Goal: Transaction & Acquisition: Purchase product/service

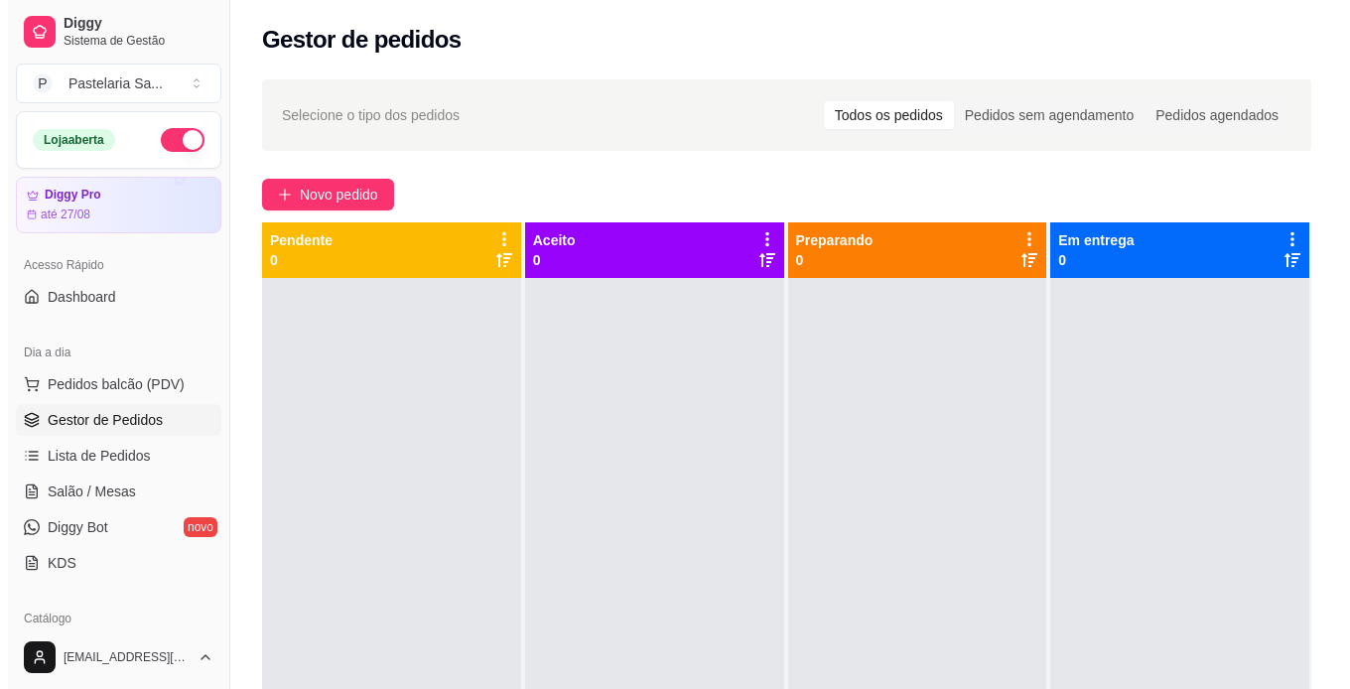
scroll to position [144, 0]
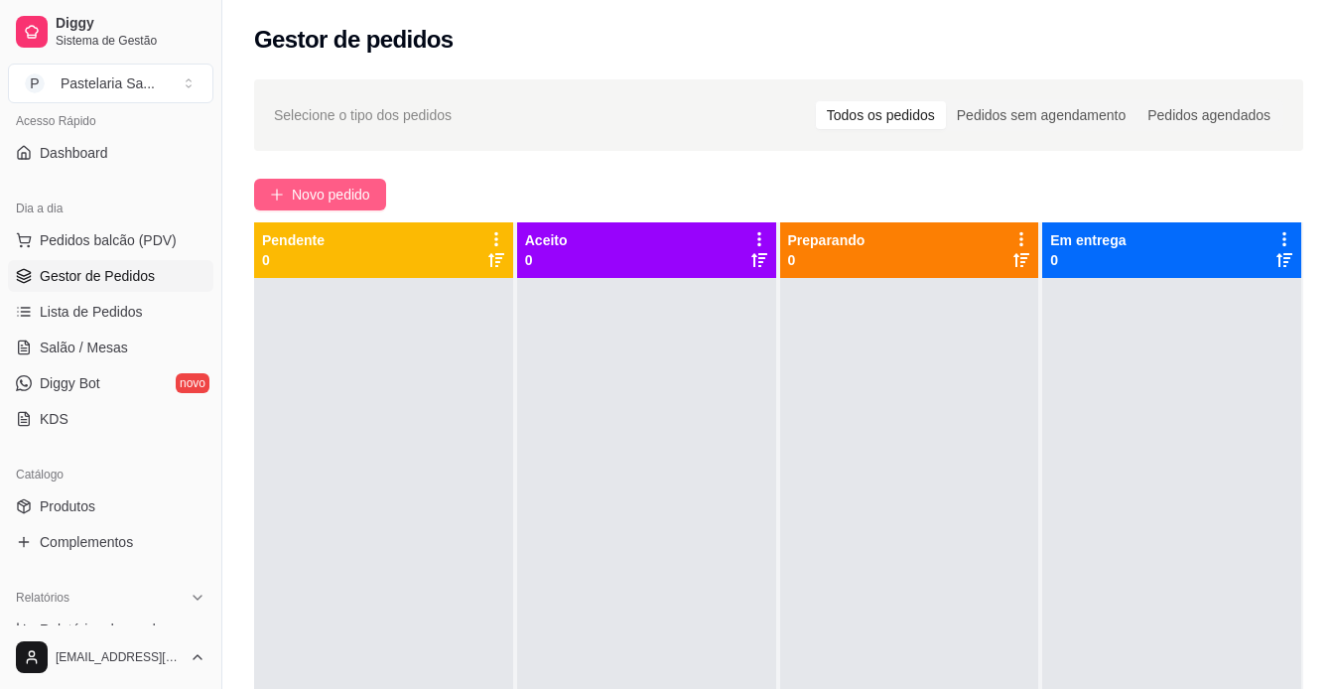
click at [290, 197] on button "Novo pedido" at bounding box center [320, 195] width 132 height 32
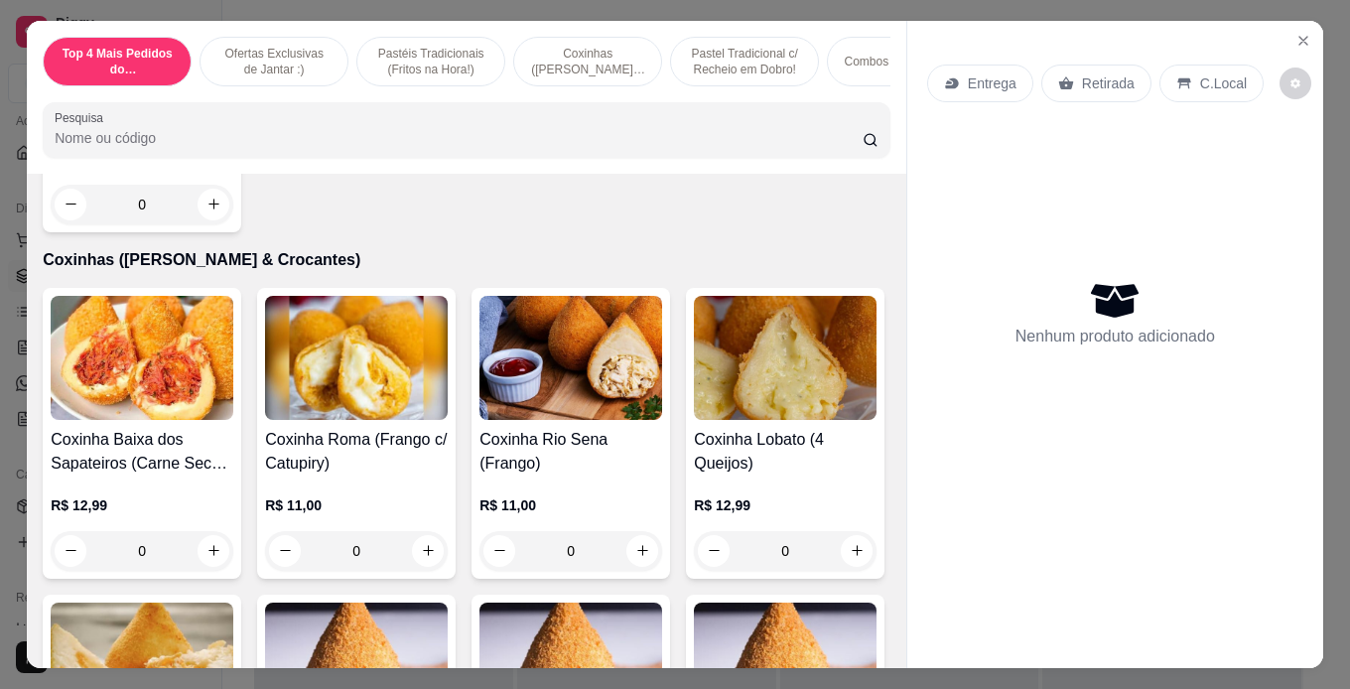
scroll to position [1787, 0]
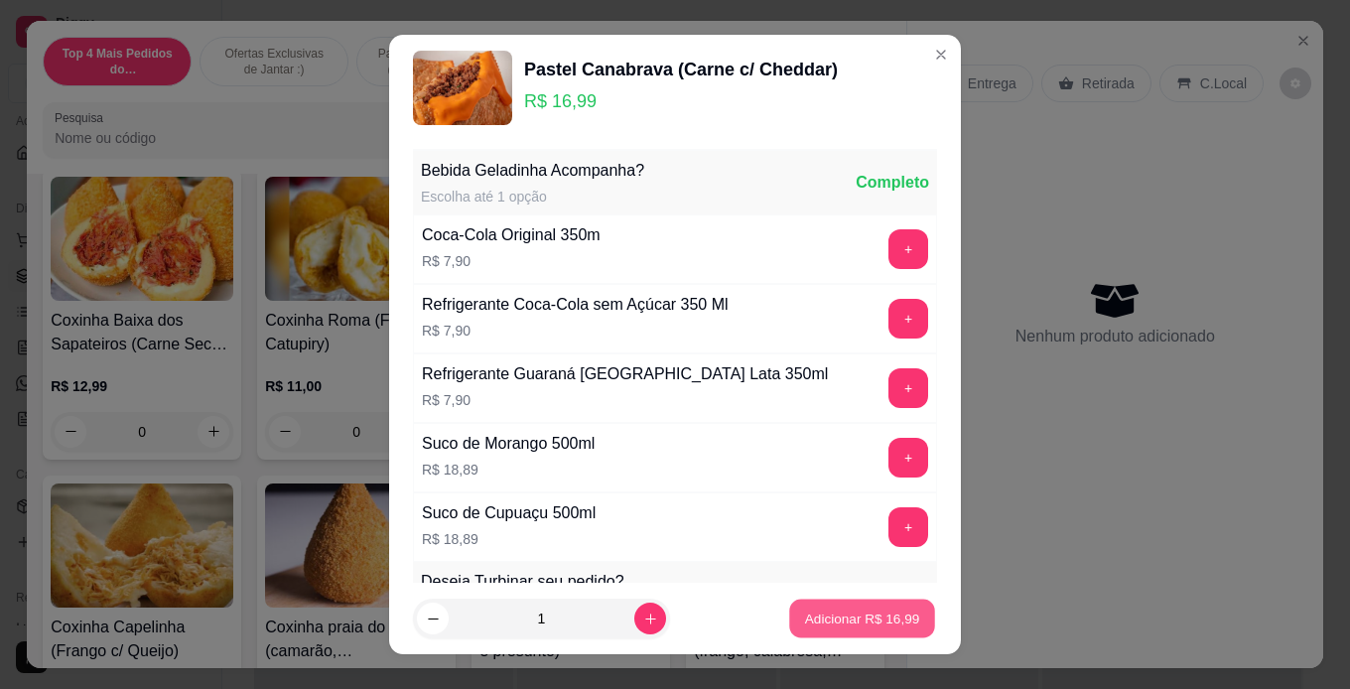
click at [824, 634] on button "Adicionar R$ 16,99" at bounding box center [862, 619] width 146 height 39
type input "1"
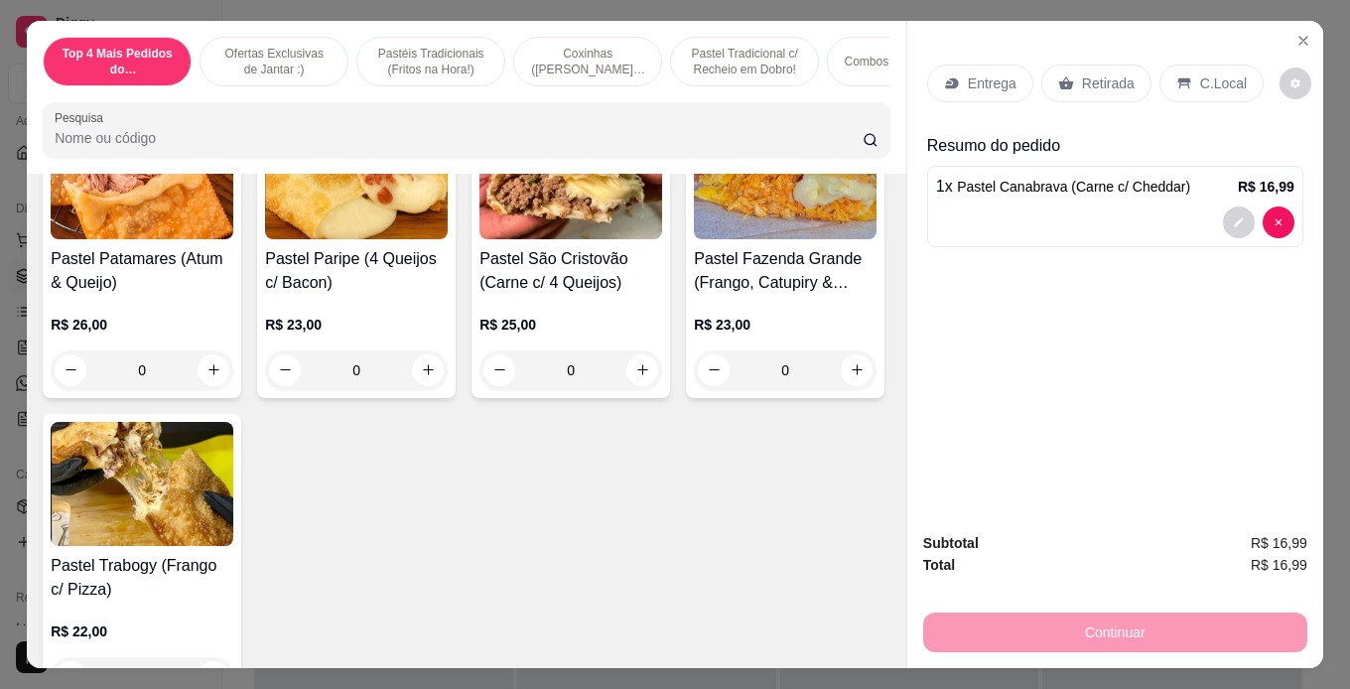
scroll to position [4072, 0]
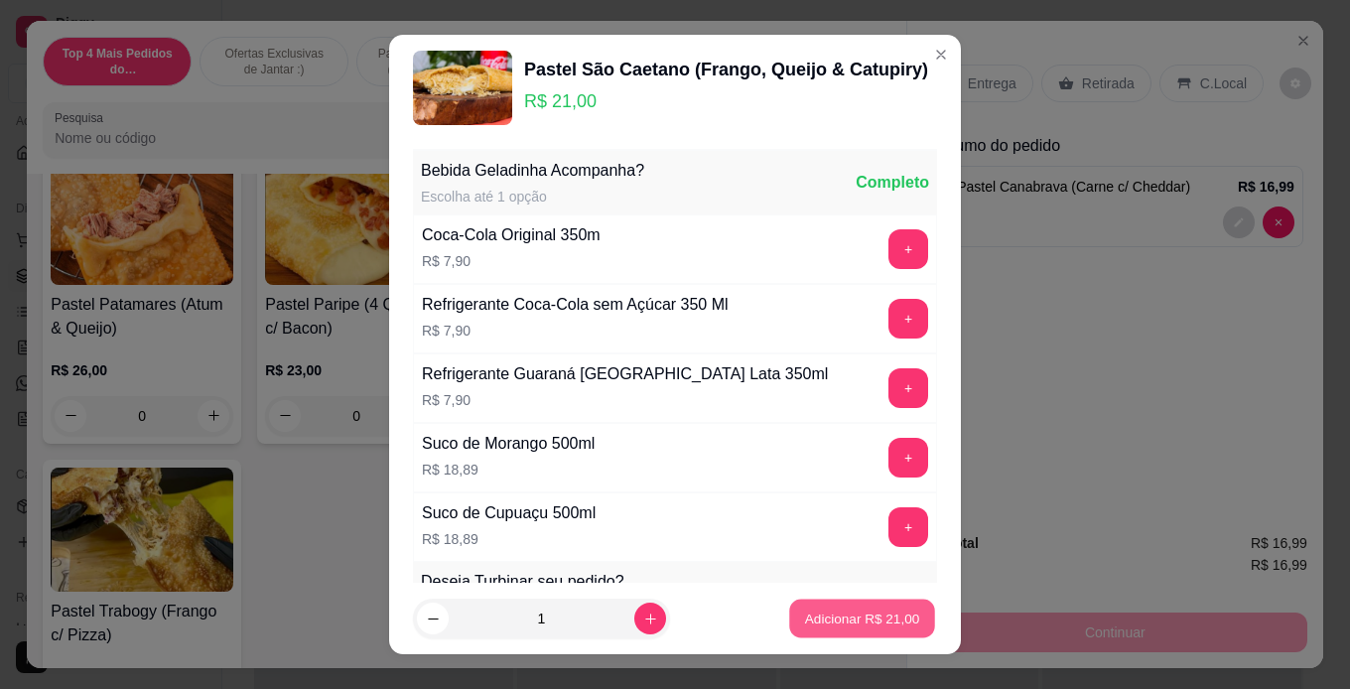
click at [836, 610] on p "Adicionar R$ 21,00" at bounding box center [862, 619] width 115 height 19
type input "1"
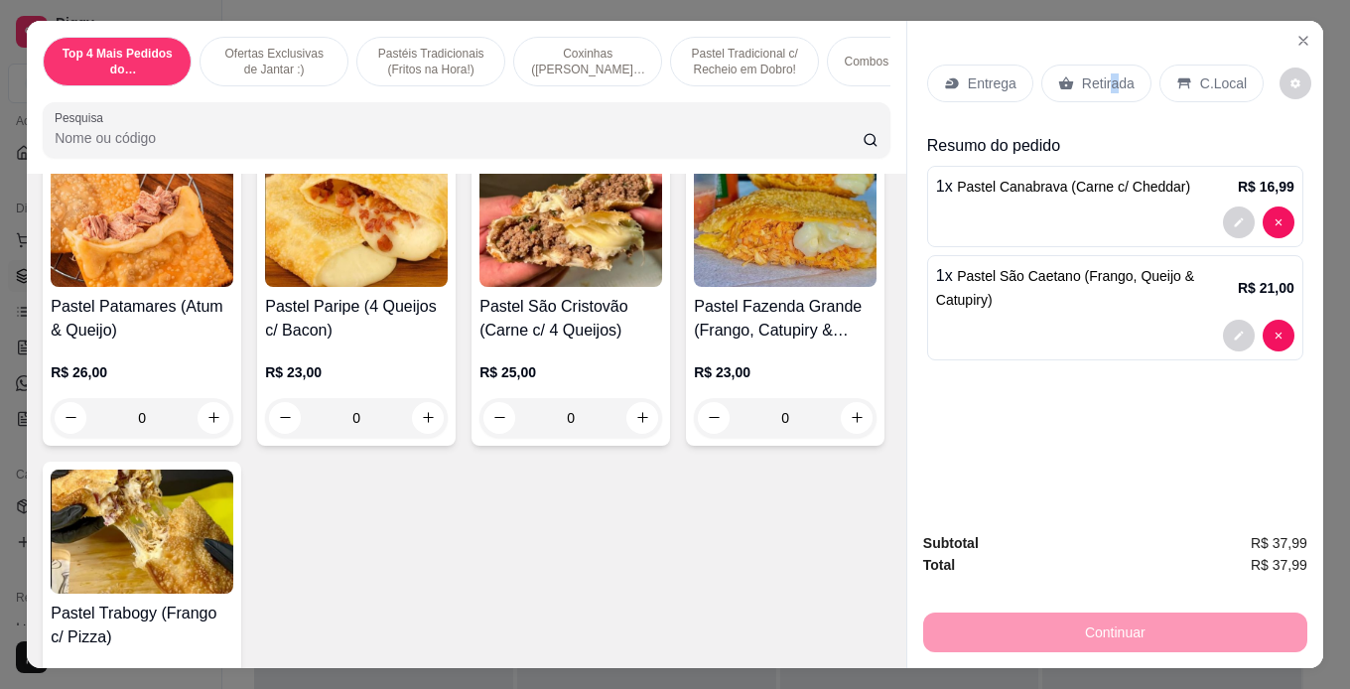
drag, startPoint x: 1107, startPoint y: 77, endPoint x: 1072, endPoint y: 107, distance: 45.8
click at [1108, 77] on p "Retirada" at bounding box center [1108, 83] width 53 height 20
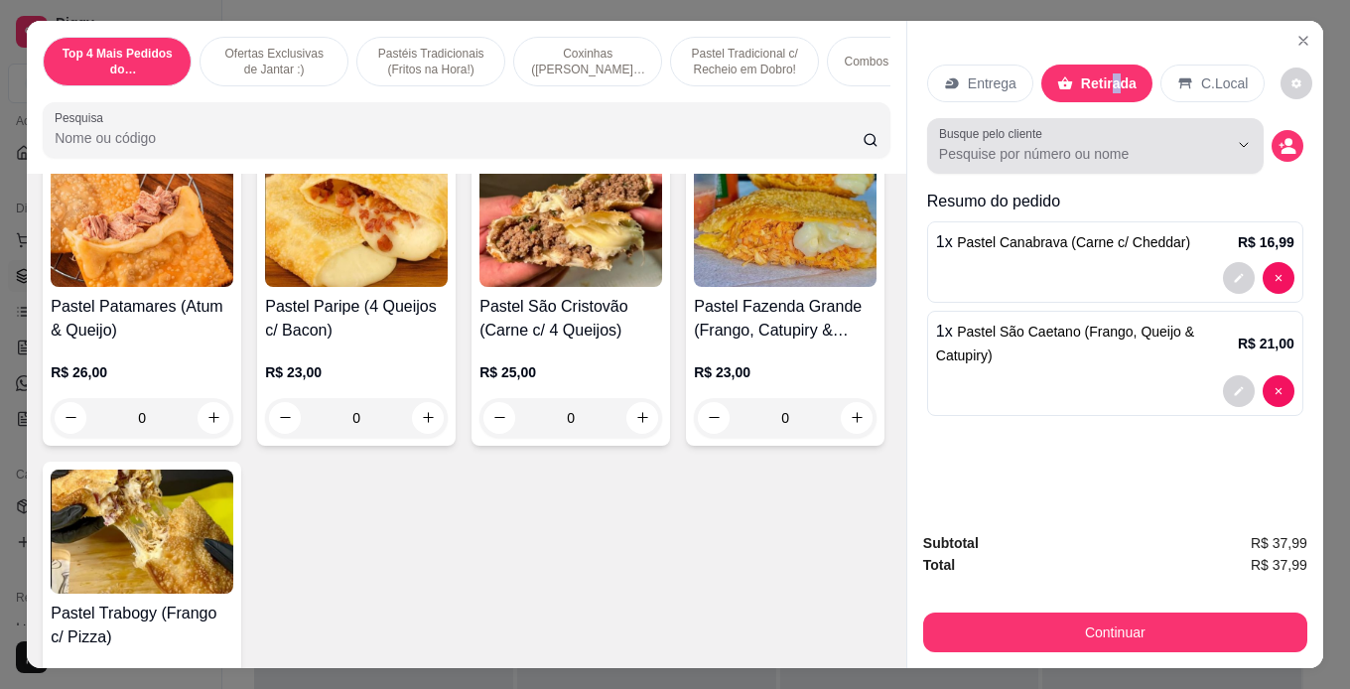
click at [1040, 144] on input "Busque pelo cliente" at bounding box center [1067, 154] width 257 height 20
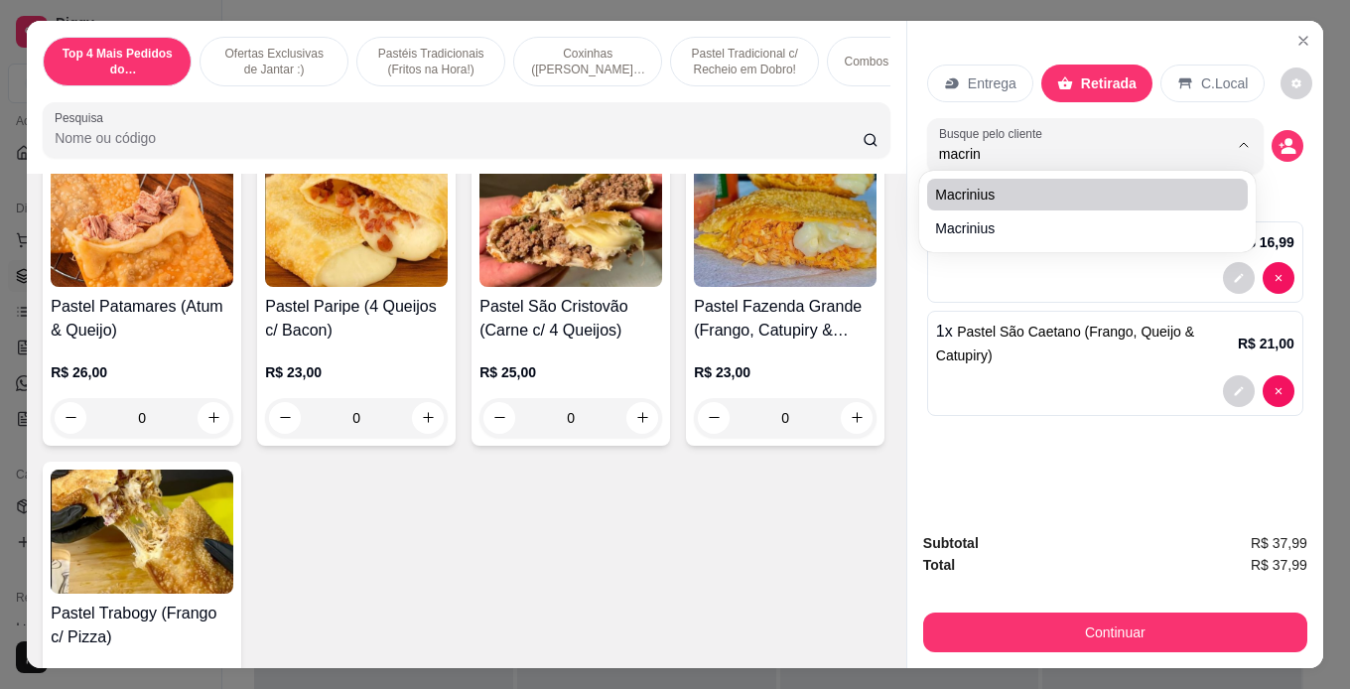
type input "macrini"
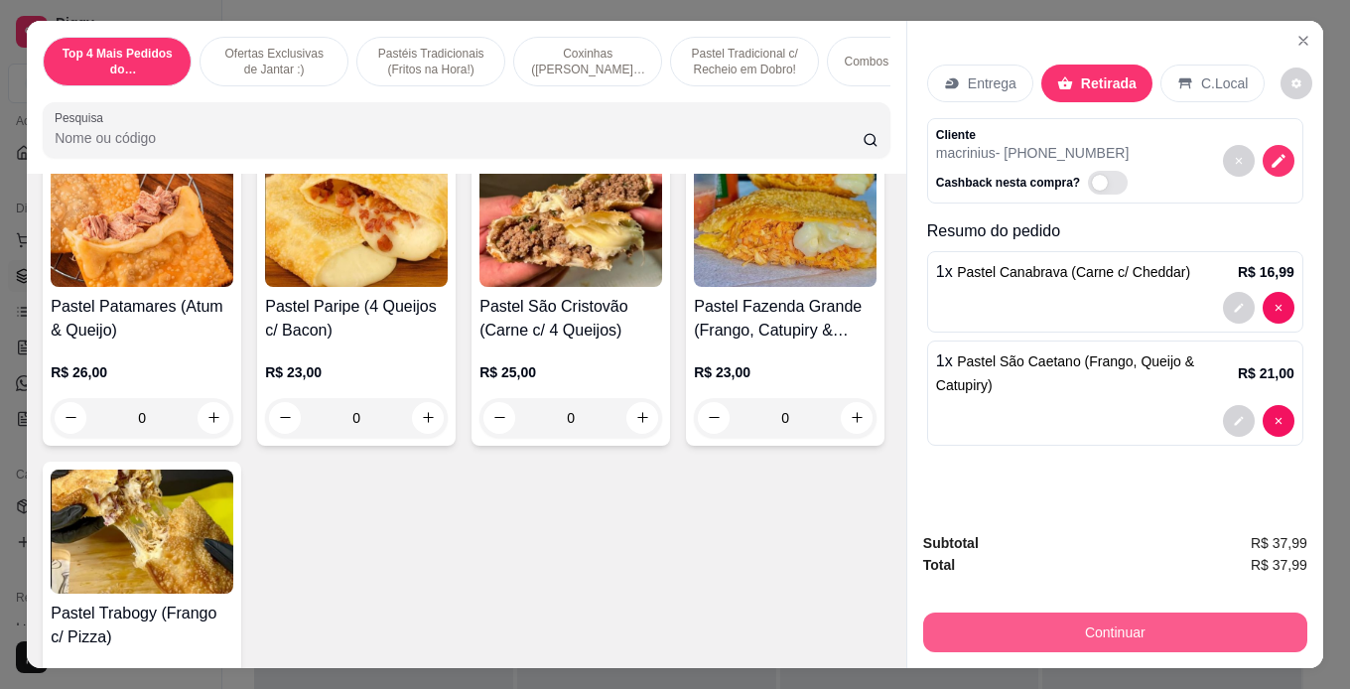
click at [1113, 625] on button "Continuar" at bounding box center [1115, 633] width 384 height 40
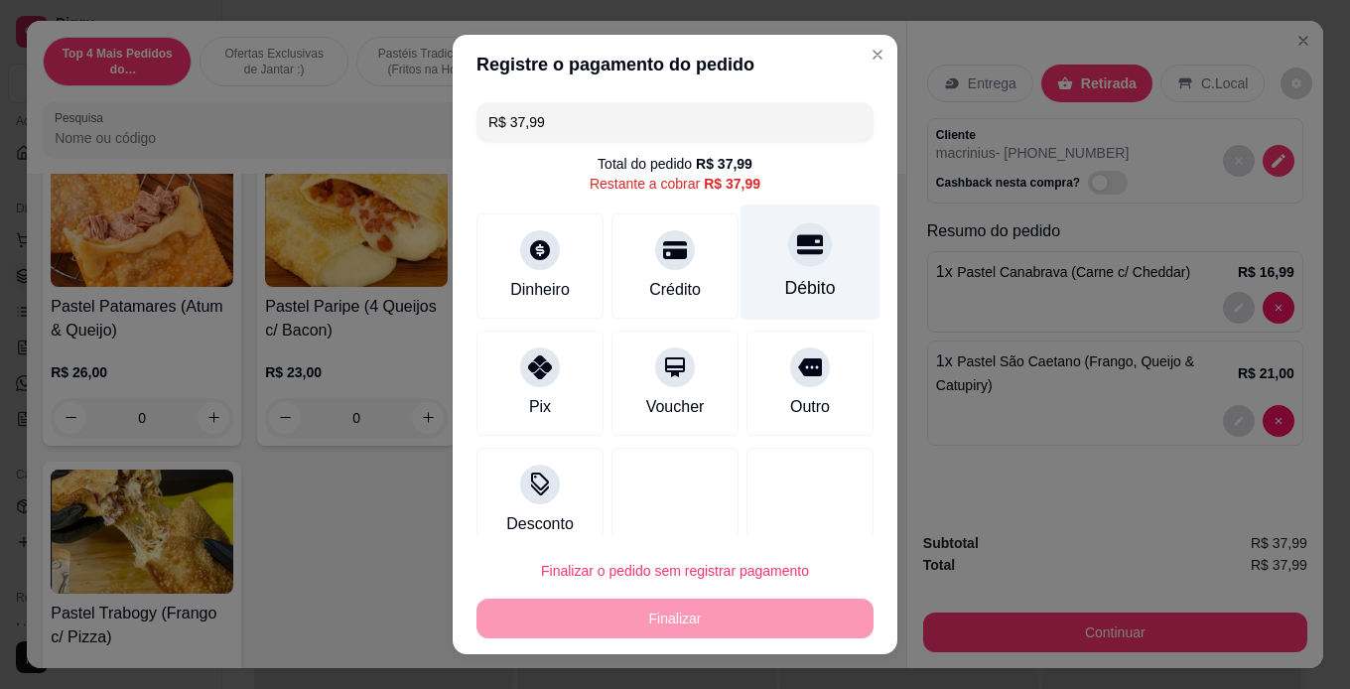
click at [785, 284] on div "Débito" at bounding box center [810, 288] width 51 height 26
type input "R$ 0,00"
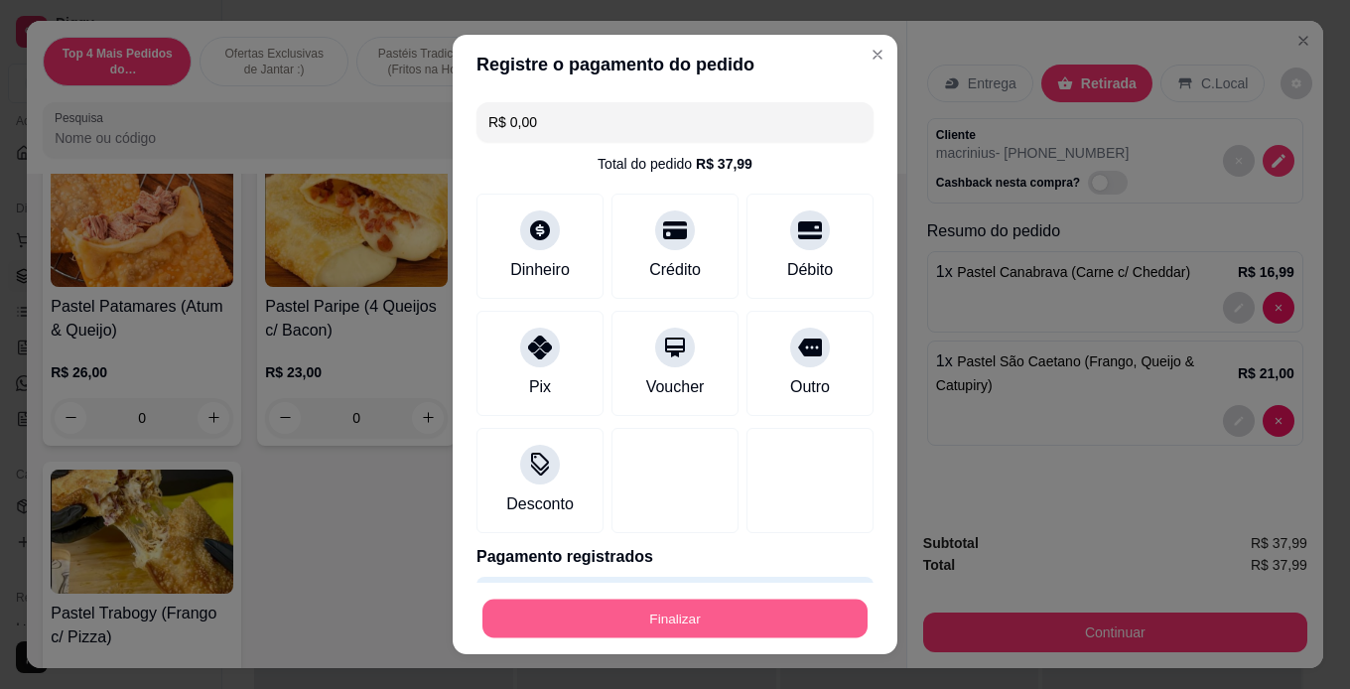
click at [635, 621] on button "Finalizar" at bounding box center [675, 619] width 385 height 39
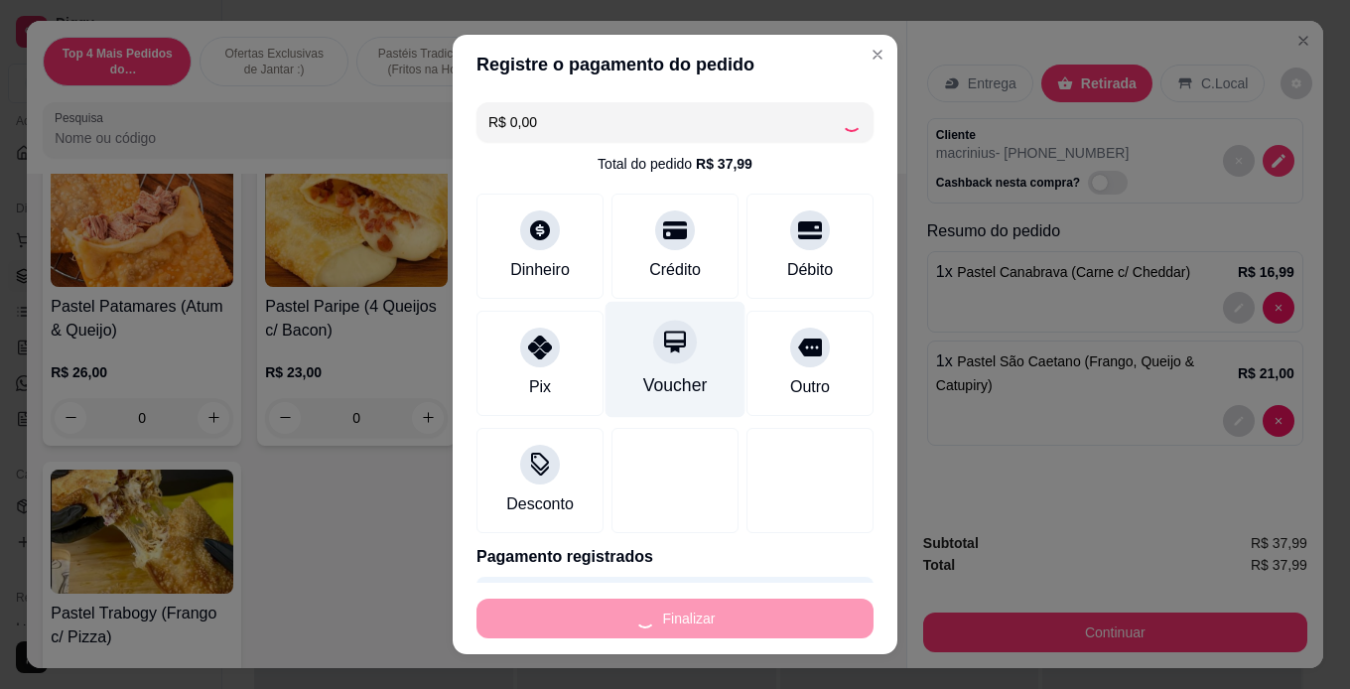
type input "0"
type input "-R$ 37,99"
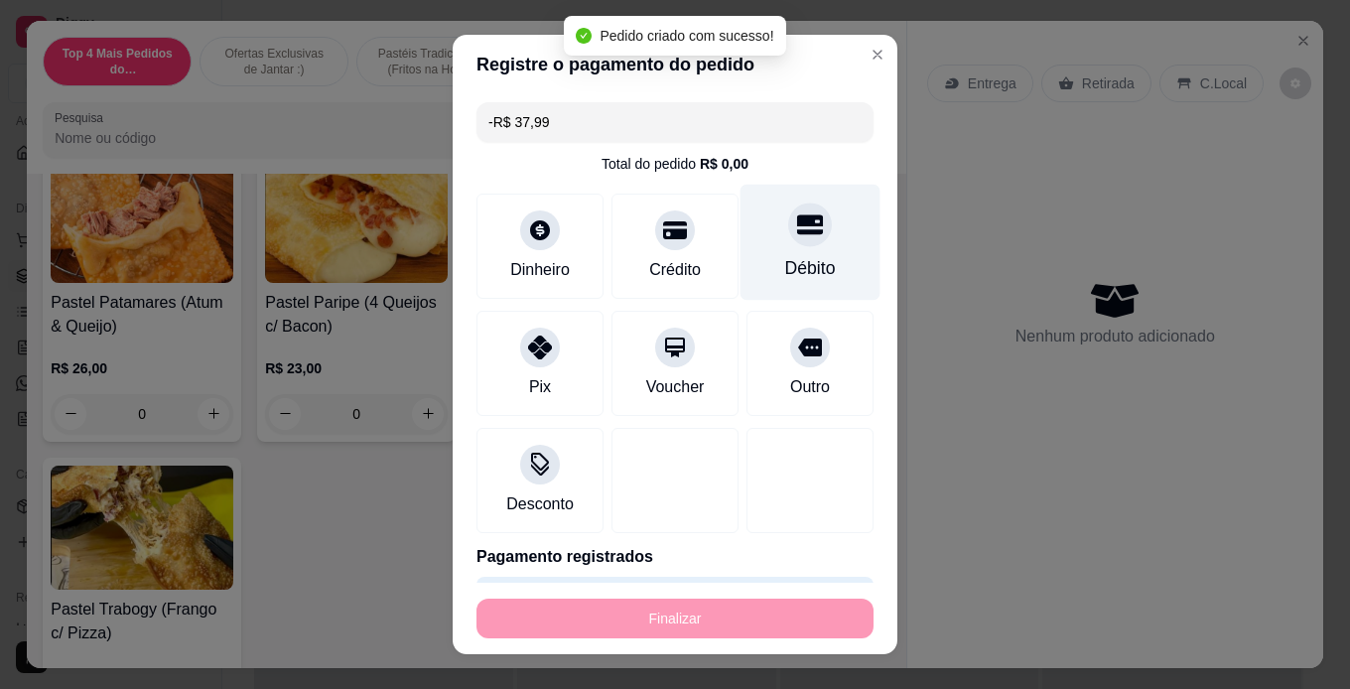
scroll to position [4070, 0]
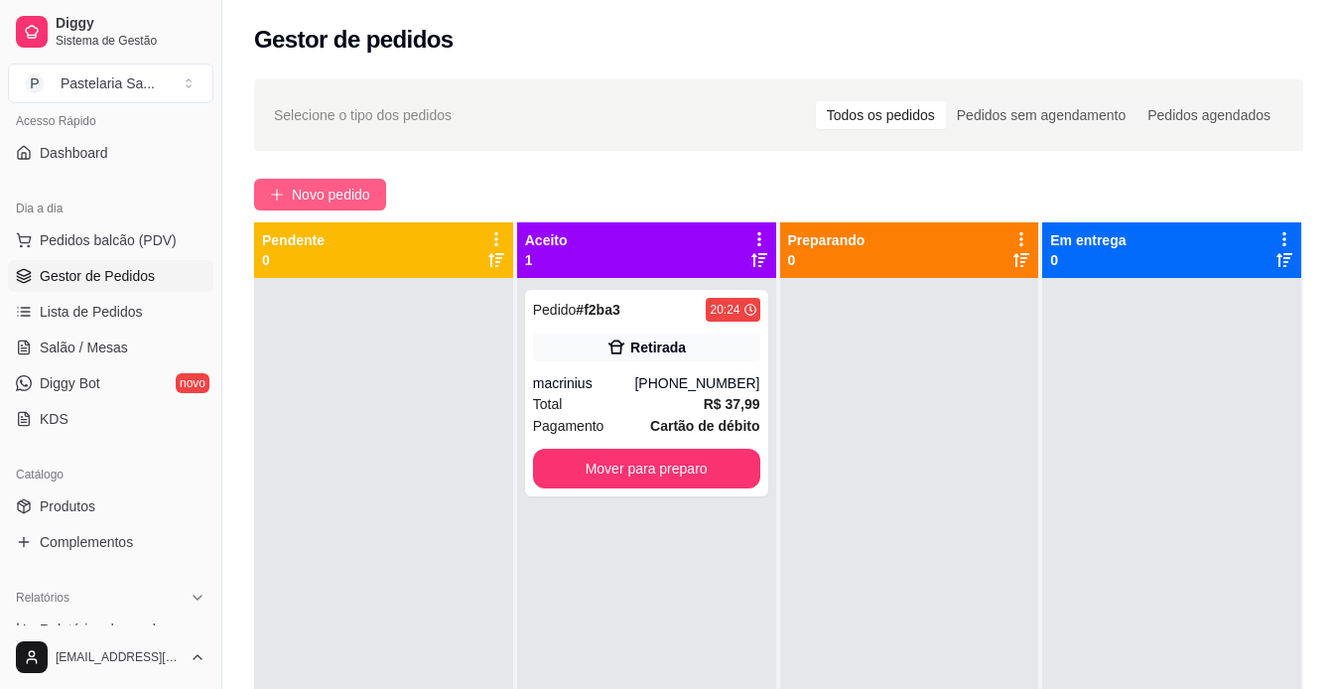
click at [333, 202] on span "Novo pedido" at bounding box center [331, 195] width 78 height 22
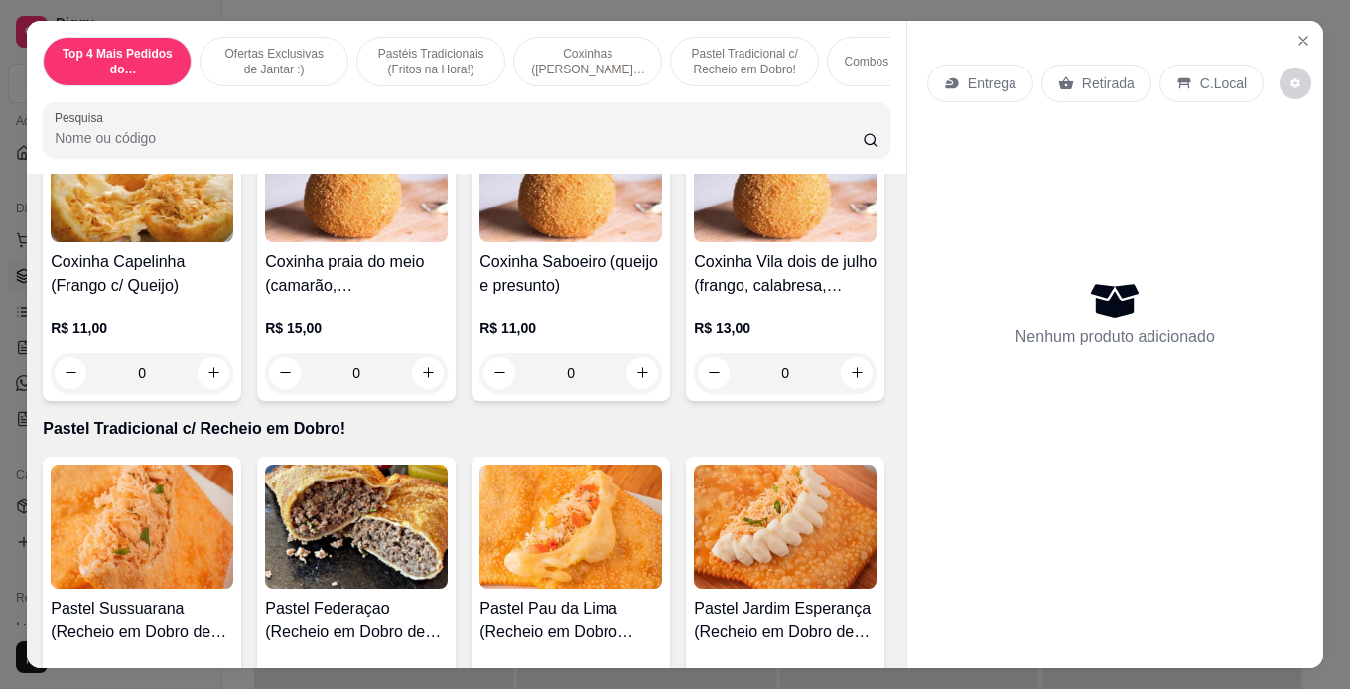
scroll to position [2184, 0]
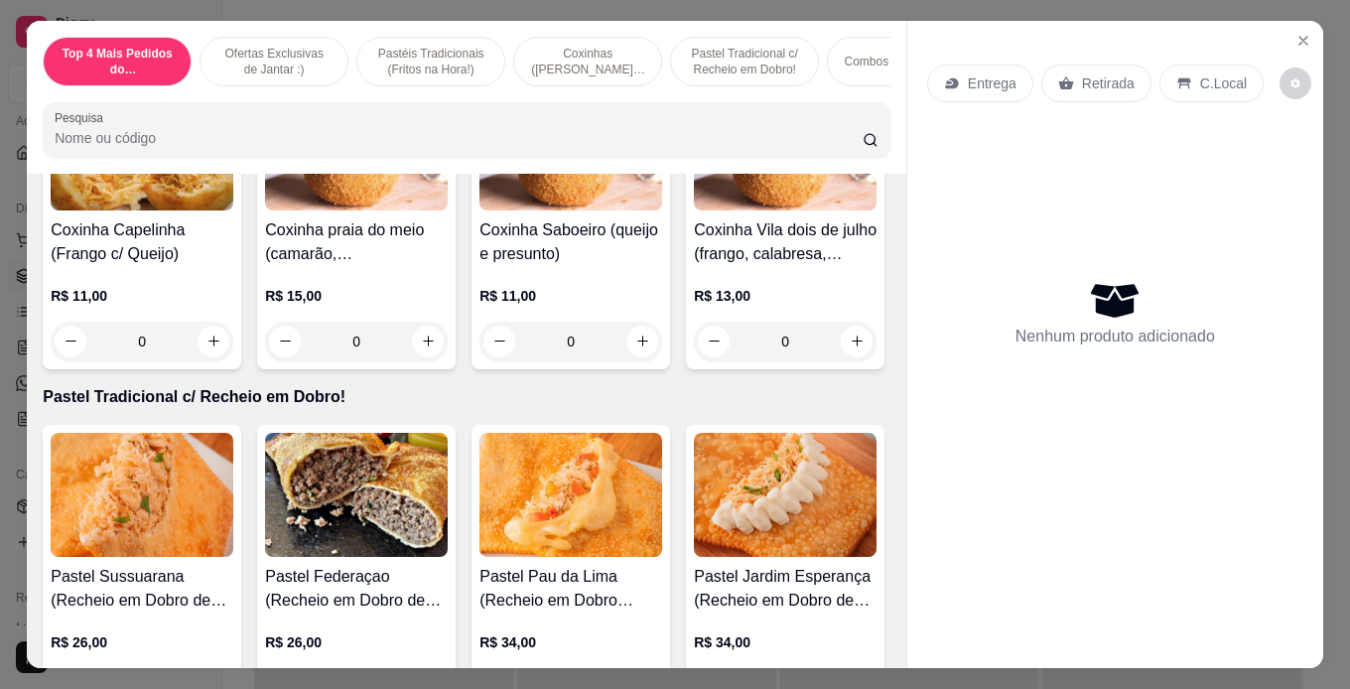
click at [430, 55] on div "0" at bounding box center [356, 35] width 183 height 40
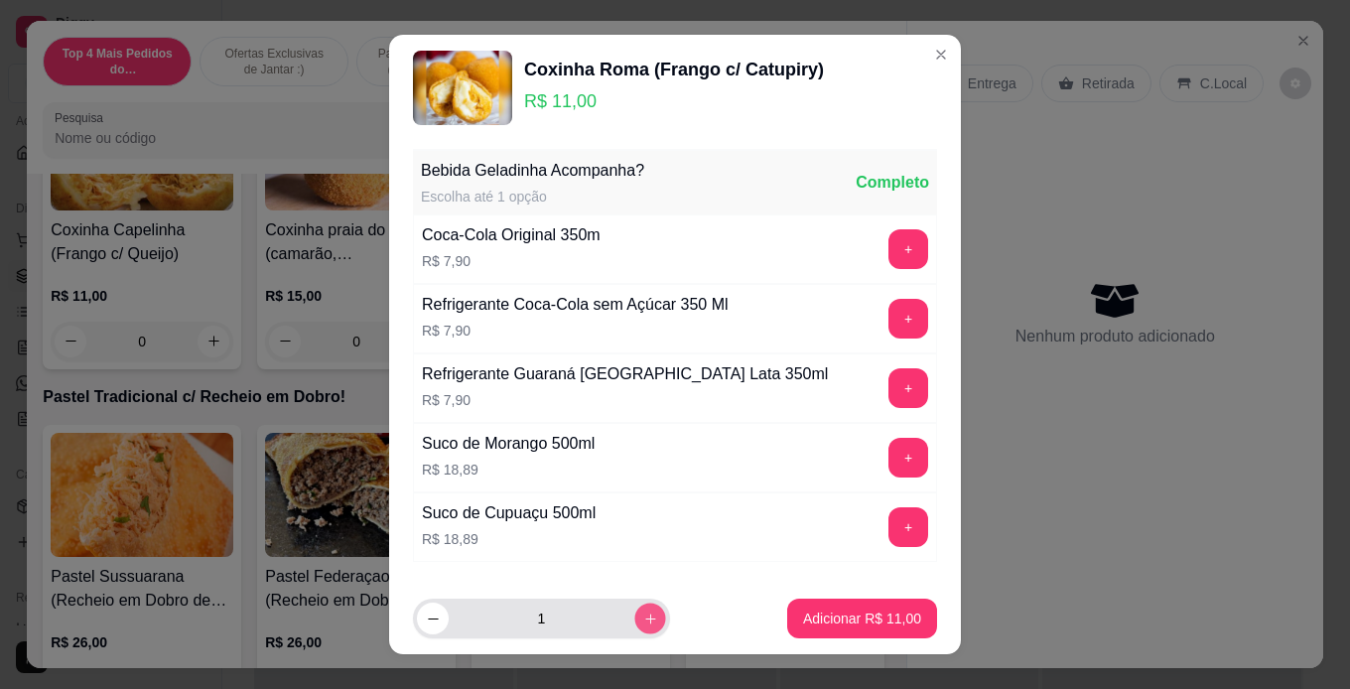
click at [634, 615] on button "increase-product-quantity" at bounding box center [649, 619] width 31 height 31
type input "2"
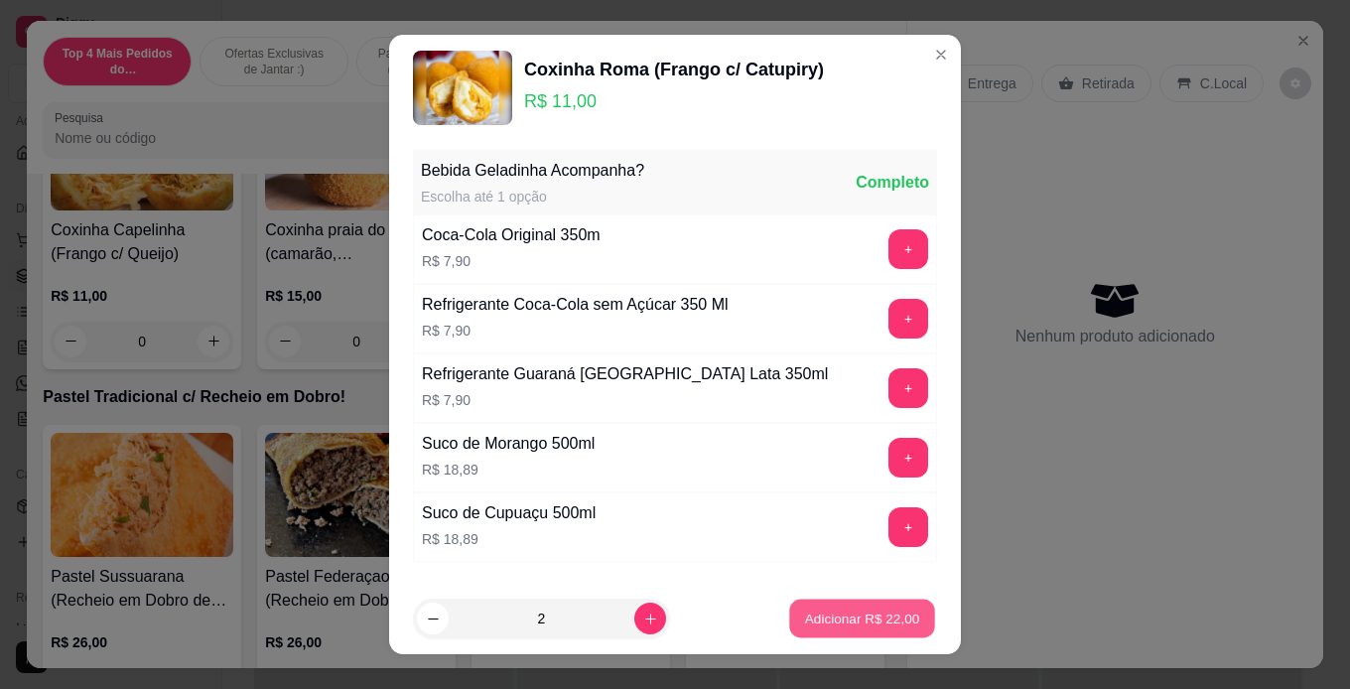
click at [809, 623] on p "Adicionar R$ 22,00" at bounding box center [862, 619] width 115 height 19
type input "2"
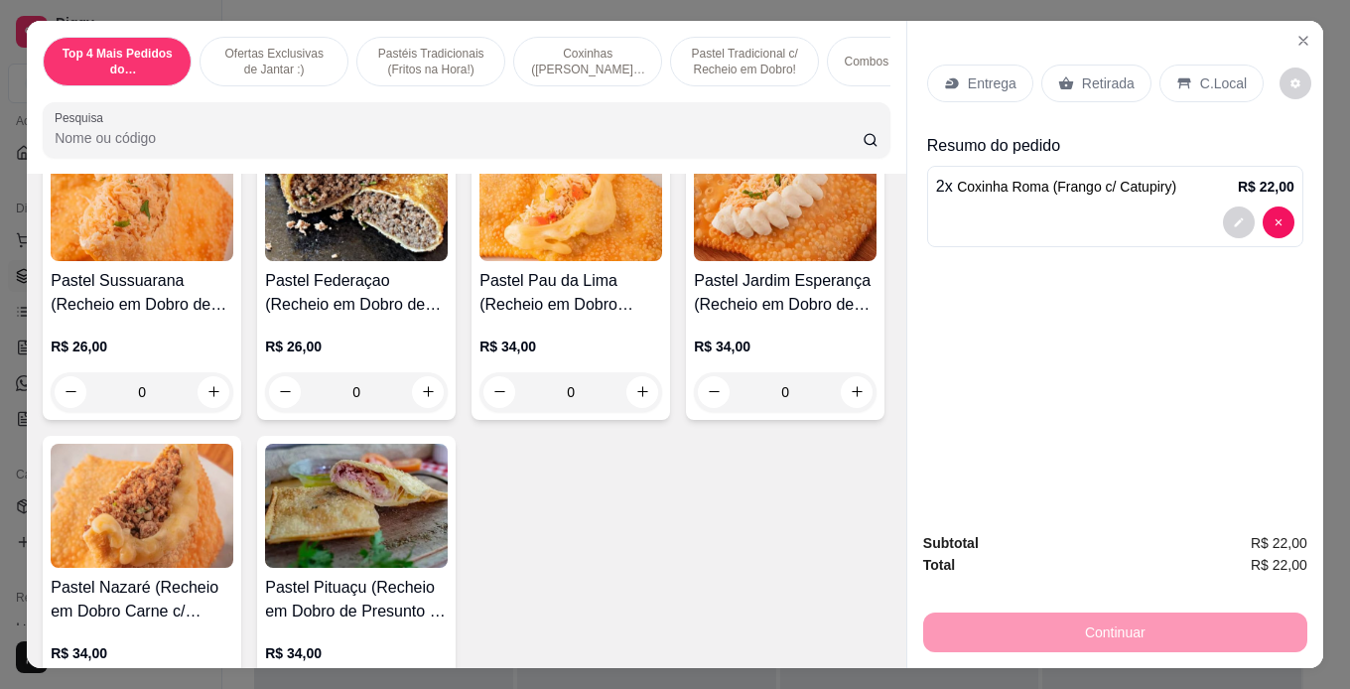
scroll to position [2581, 0]
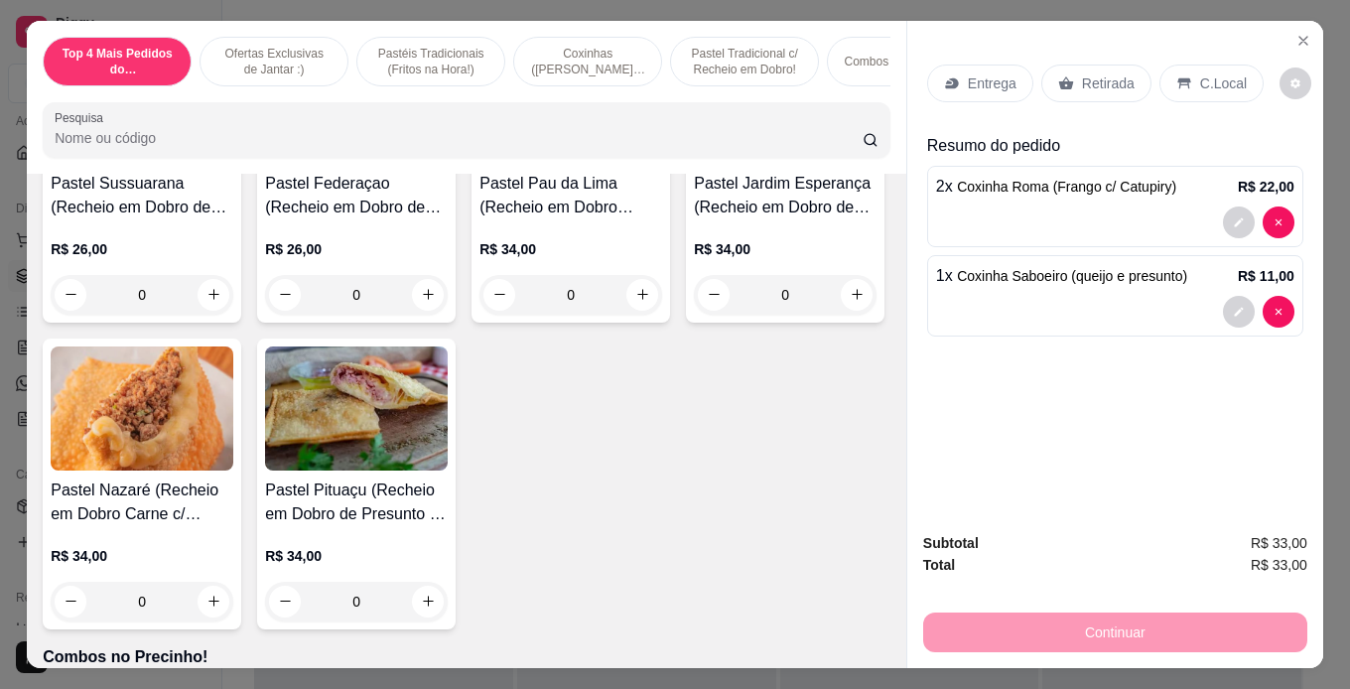
type input "2"
click at [981, 73] on p "Entrega" at bounding box center [992, 83] width 49 height 20
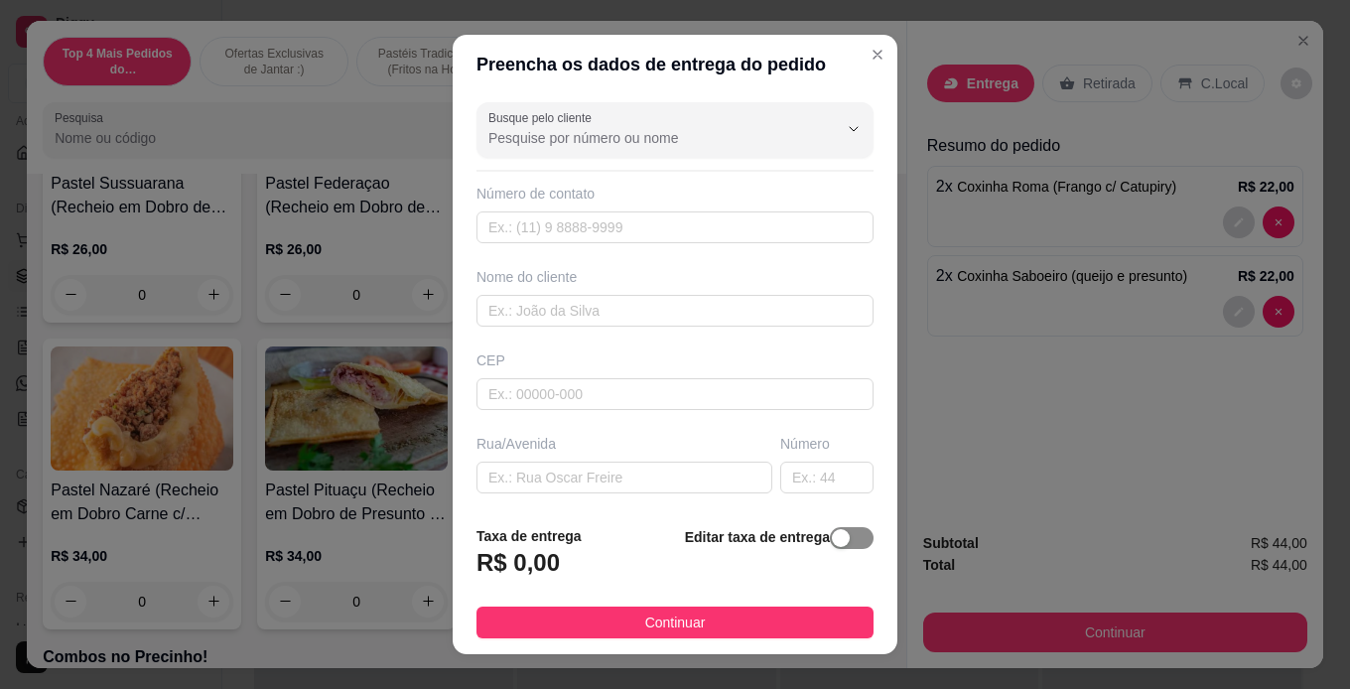
click at [832, 539] on div "button" at bounding box center [841, 538] width 18 height 18
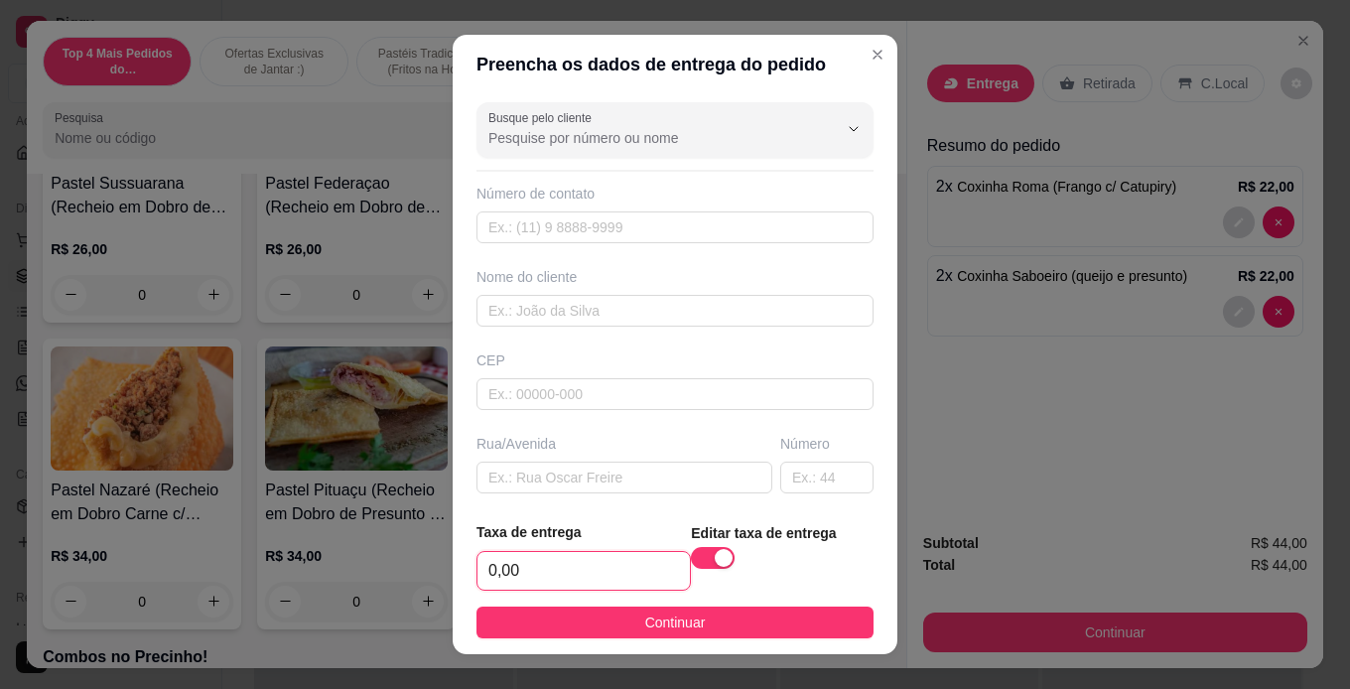
click at [526, 585] on input "0,00" at bounding box center [584, 571] width 212 height 38
type input "7,00"
click at [687, 230] on input "text" at bounding box center [675, 227] width 397 height 32
paste input "557 19300-2399"
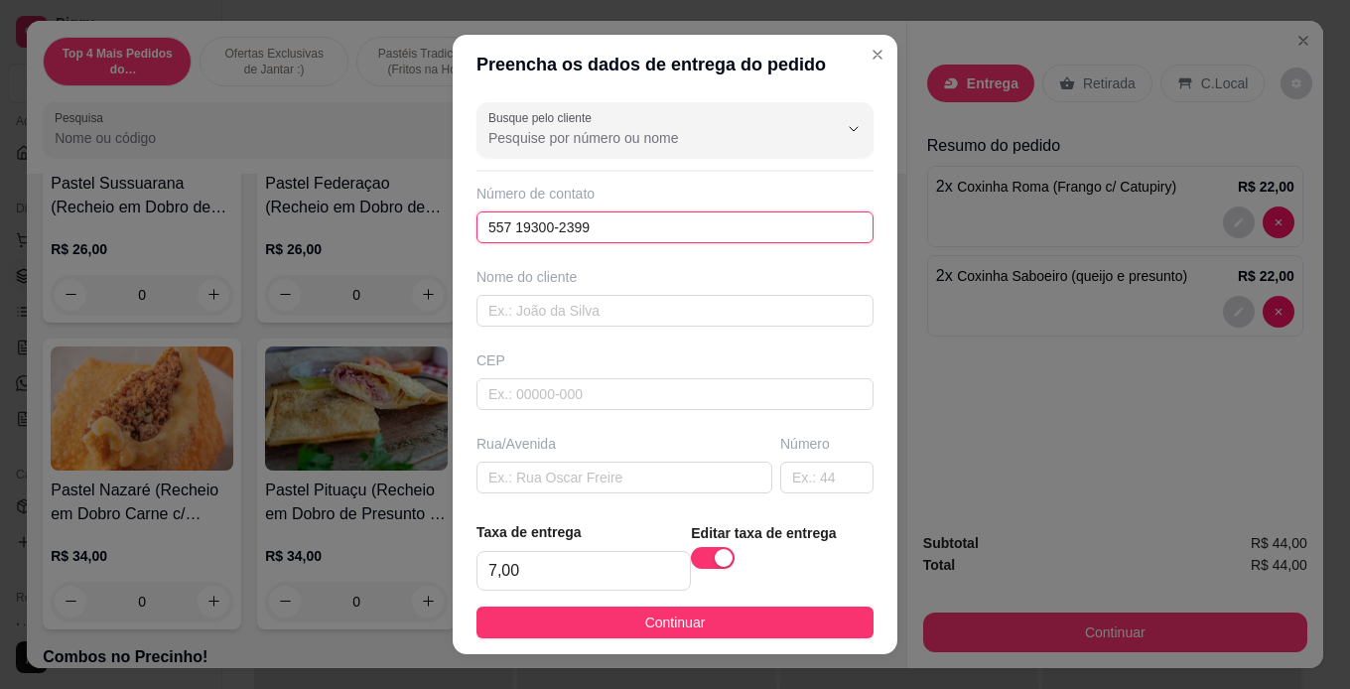
type input "557 19300-2399"
click at [570, 290] on div "Nome do cliente" at bounding box center [675, 297] width 405 height 60
click at [575, 296] on input "text" at bounding box center [675, 311] width 397 height 32
type input "ketlen"
click at [607, 471] on input "text" at bounding box center [625, 478] width 296 height 32
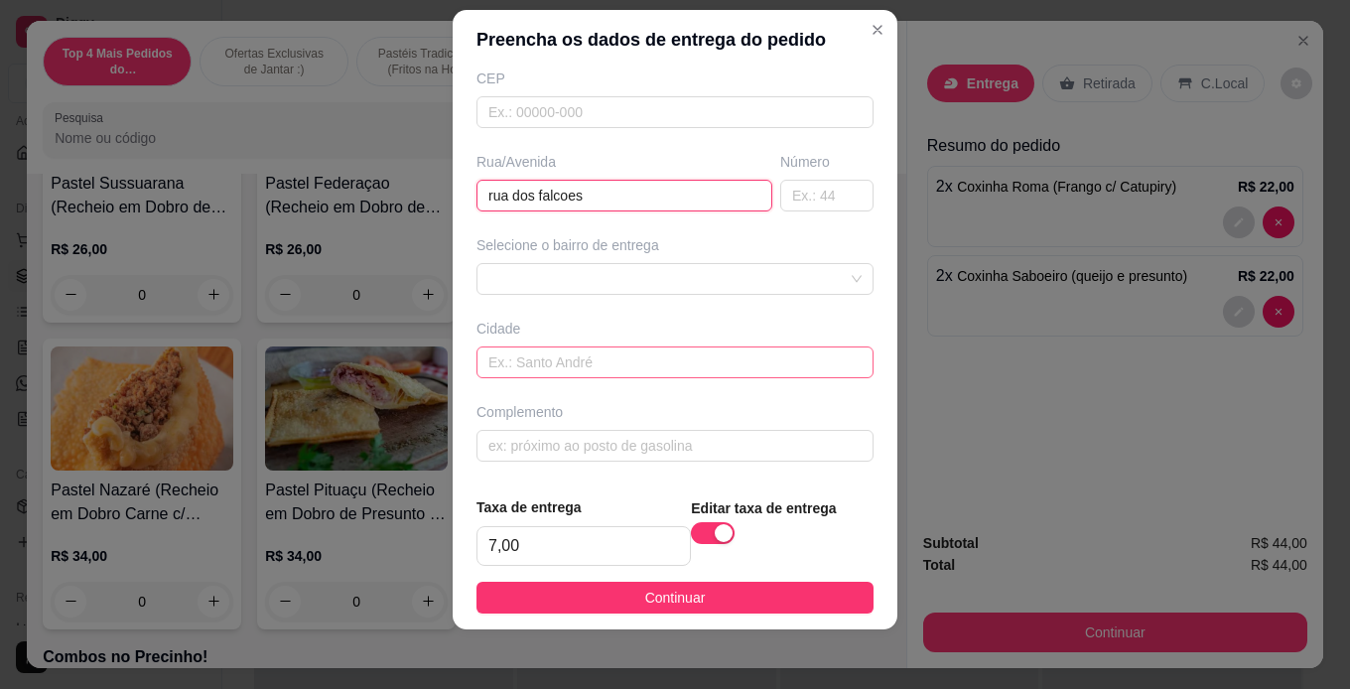
scroll to position [29, 0]
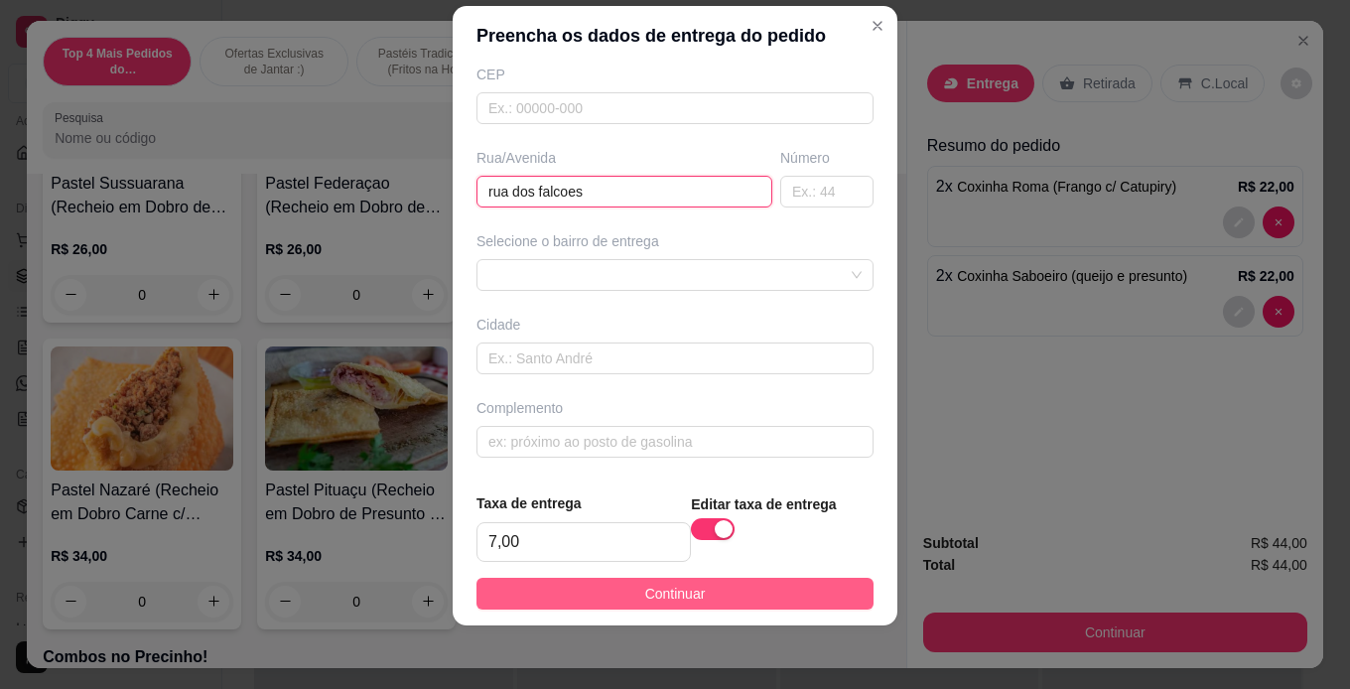
type input "rua dos falcoes"
click at [713, 589] on button "Continuar" at bounding box center [675, 594] width 397 height 32
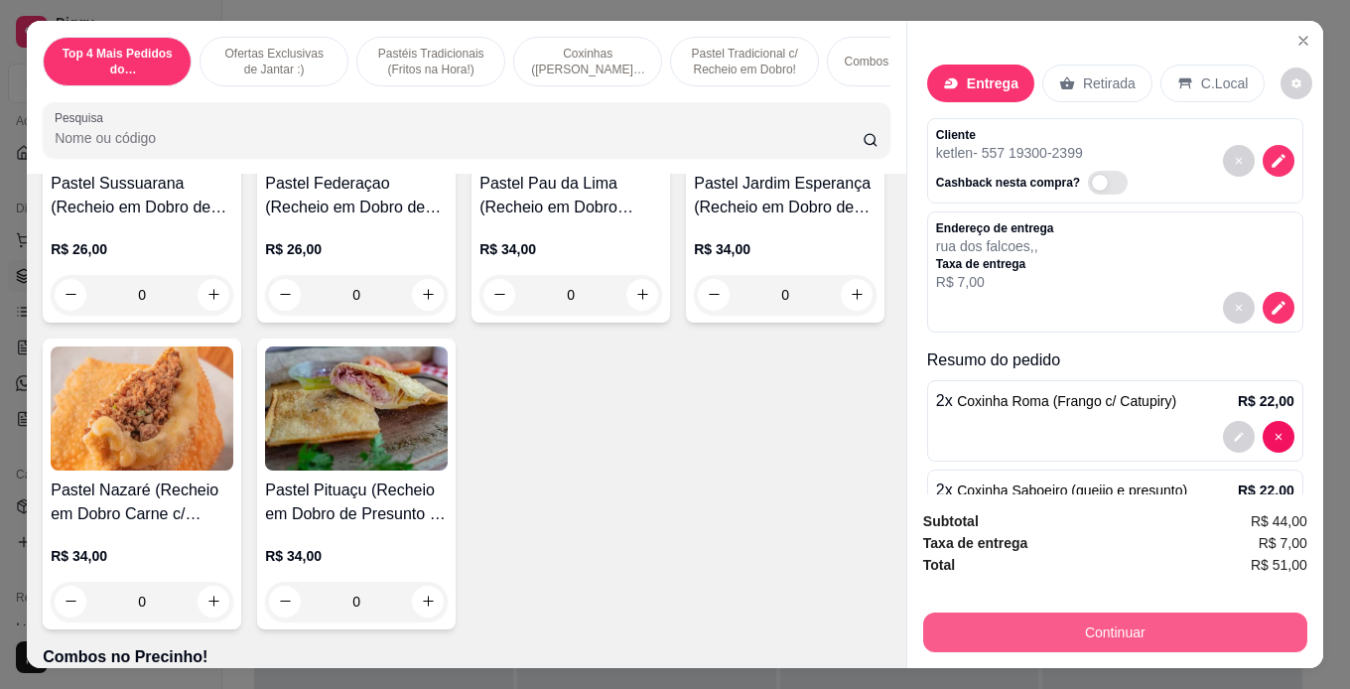
click at [1090, 637] on button "Continuar" at bounding box center [1115, 633] width 384 height 40
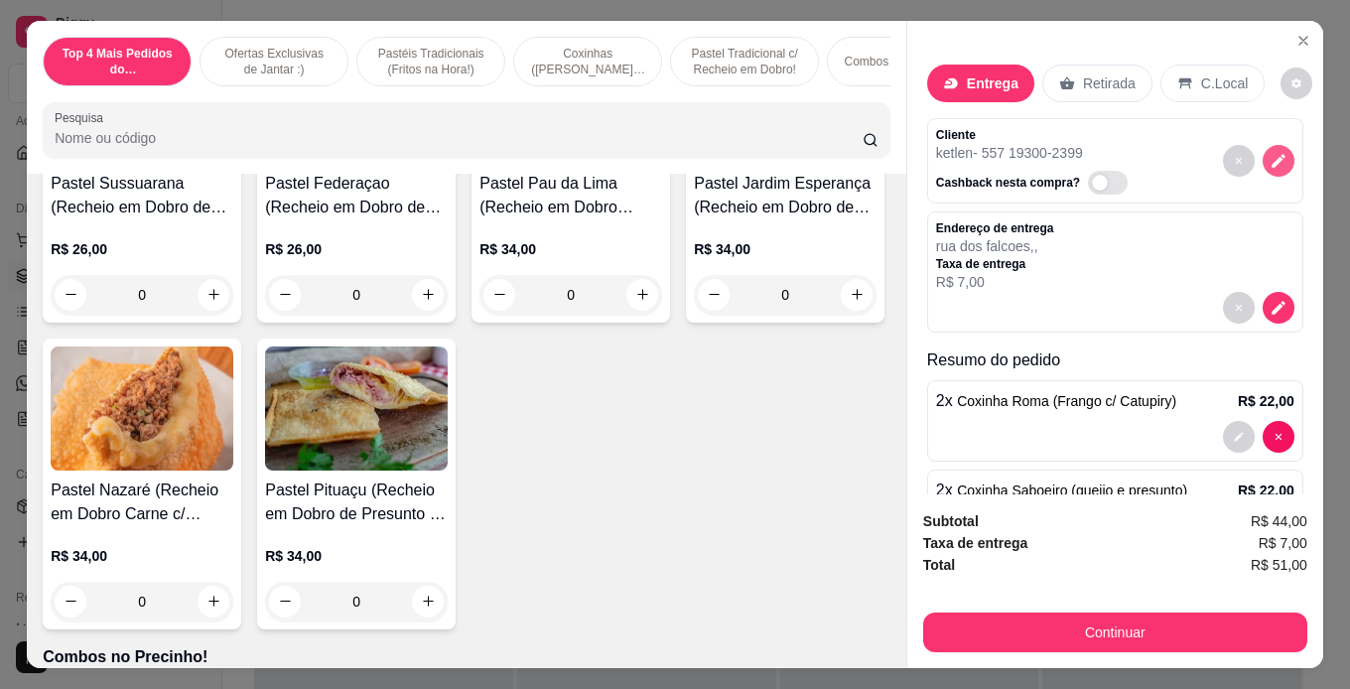
click at [1270, 155] on icon "decrease-product-quantity" at bounding box center [1279, 161] width 18 height 18
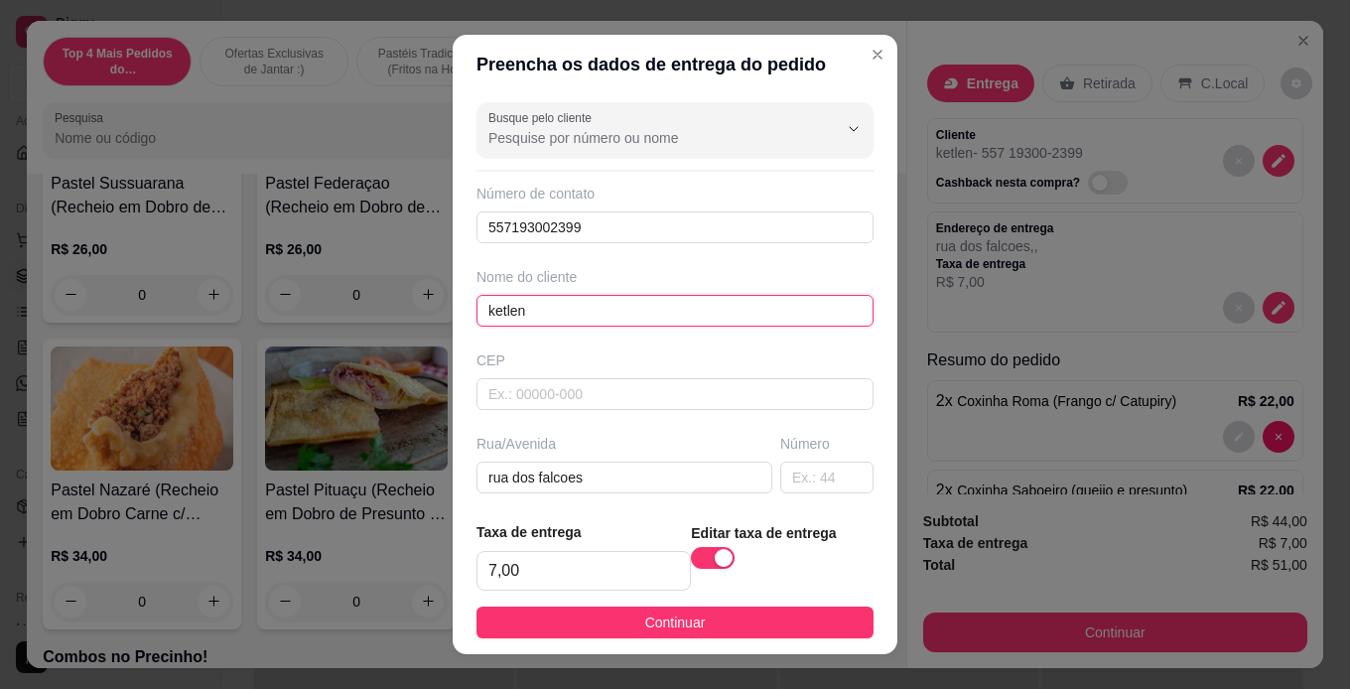
click at [546, 312] on input "ketlen" at bounding box center [675, 311] width 397 height 32
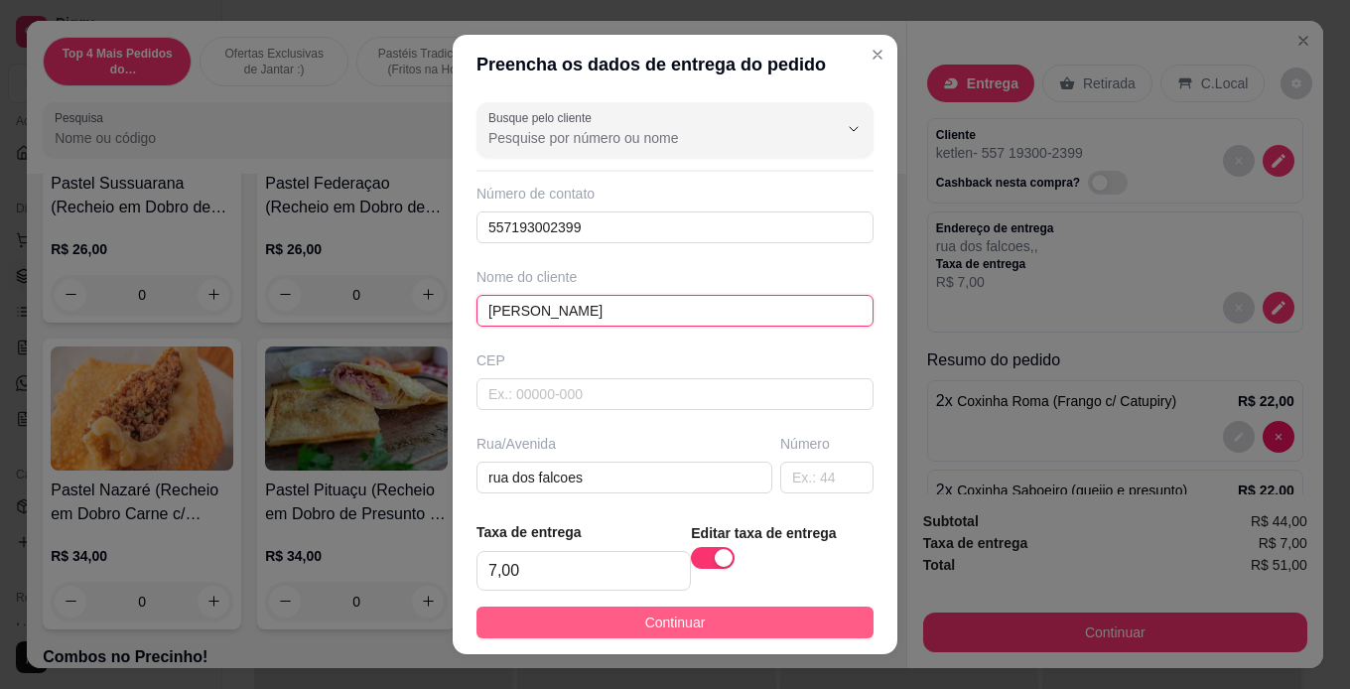
type input "[PERSON_NAME]"
click at [702, 634] on button "Continuar" at bounding box center [675, 623] width 397 height 32
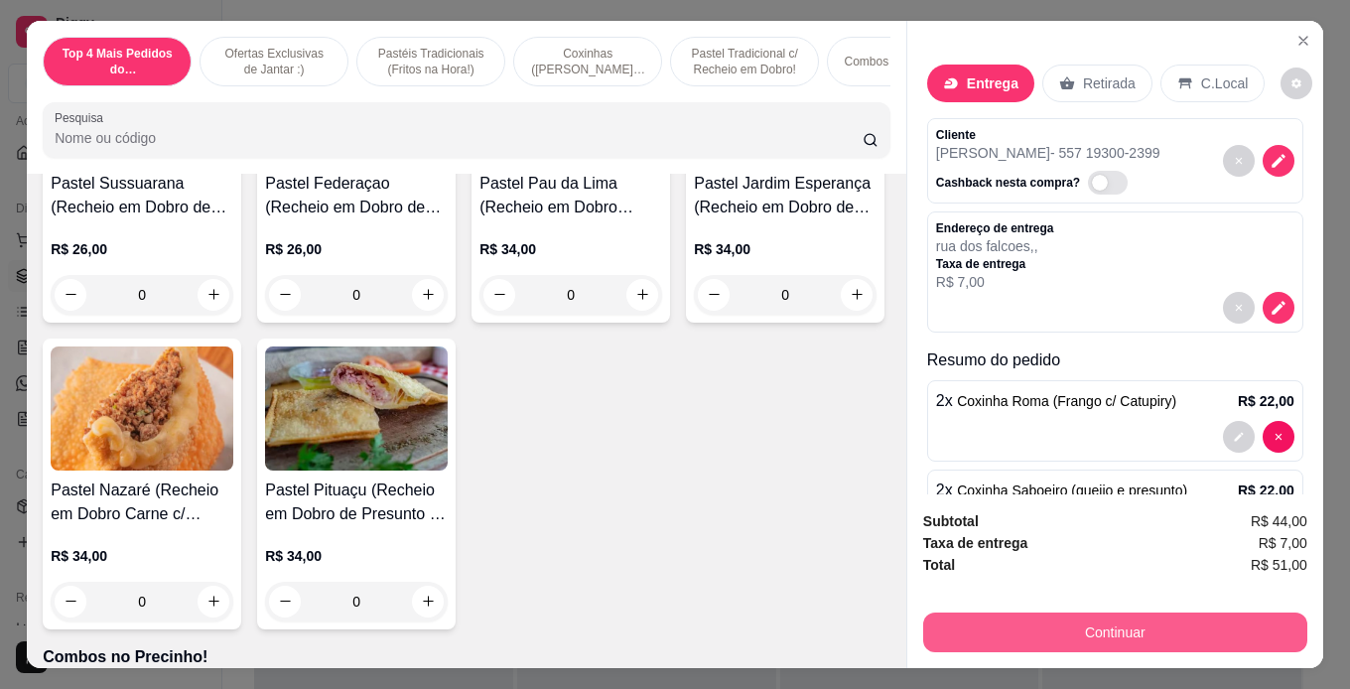
click at [1055, 618] on button "Continuar" at bounding box center [1115, 633] width 384 height 40
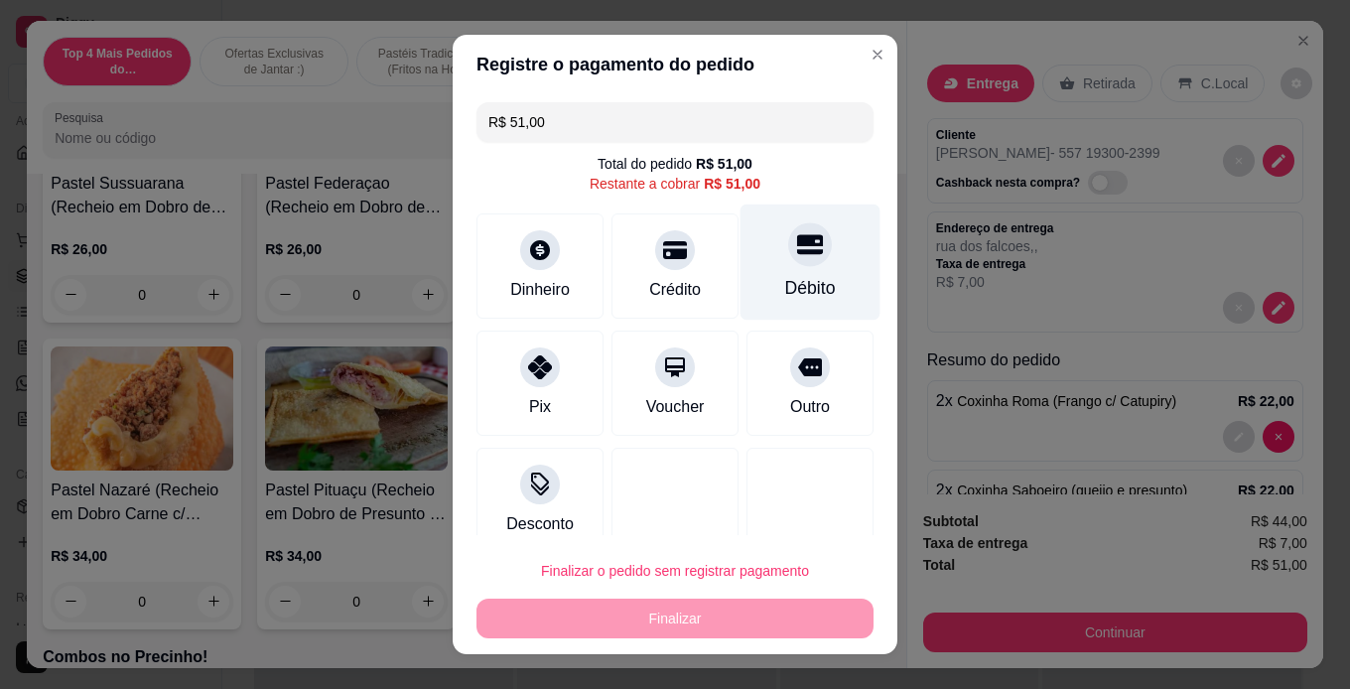
click at [806, 264] on div "Débito" at bounding box center [811, 262] width 140 height 116
type input "R$ 0,00"
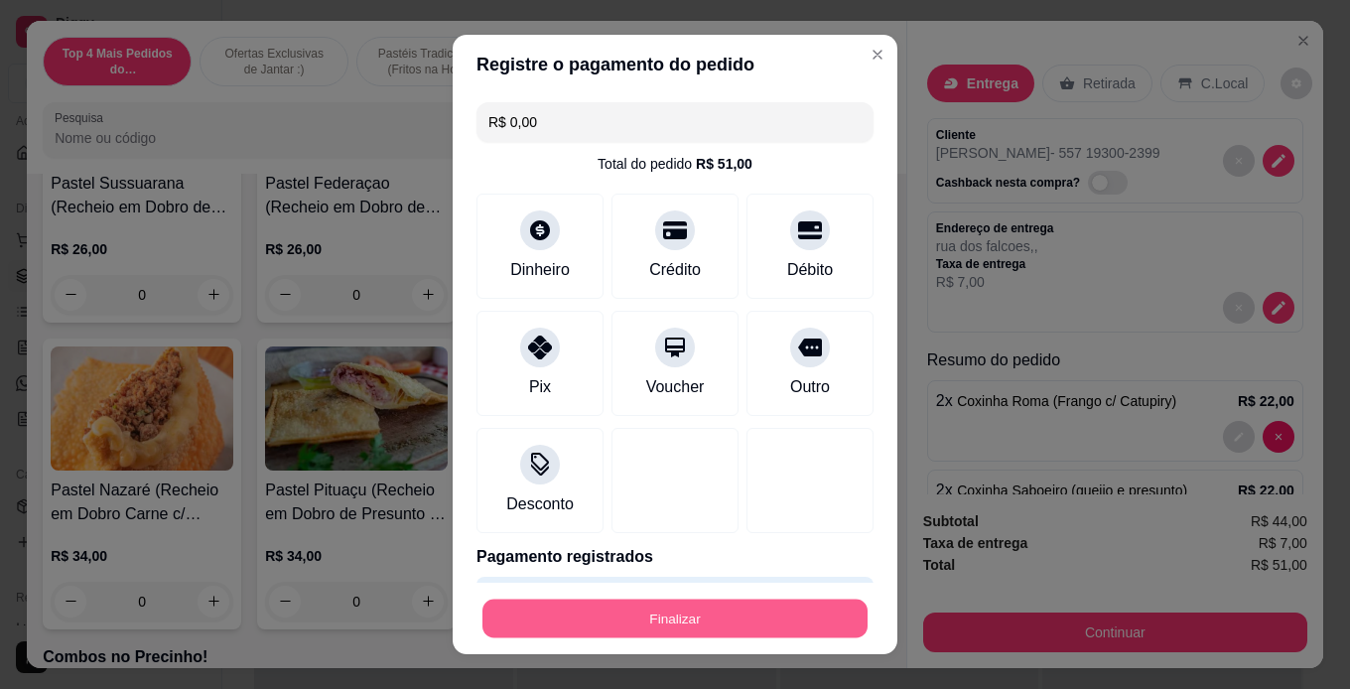
click at [720, 620] on button "Finalizar" at bounding box center [675, 619] width 385 height 39
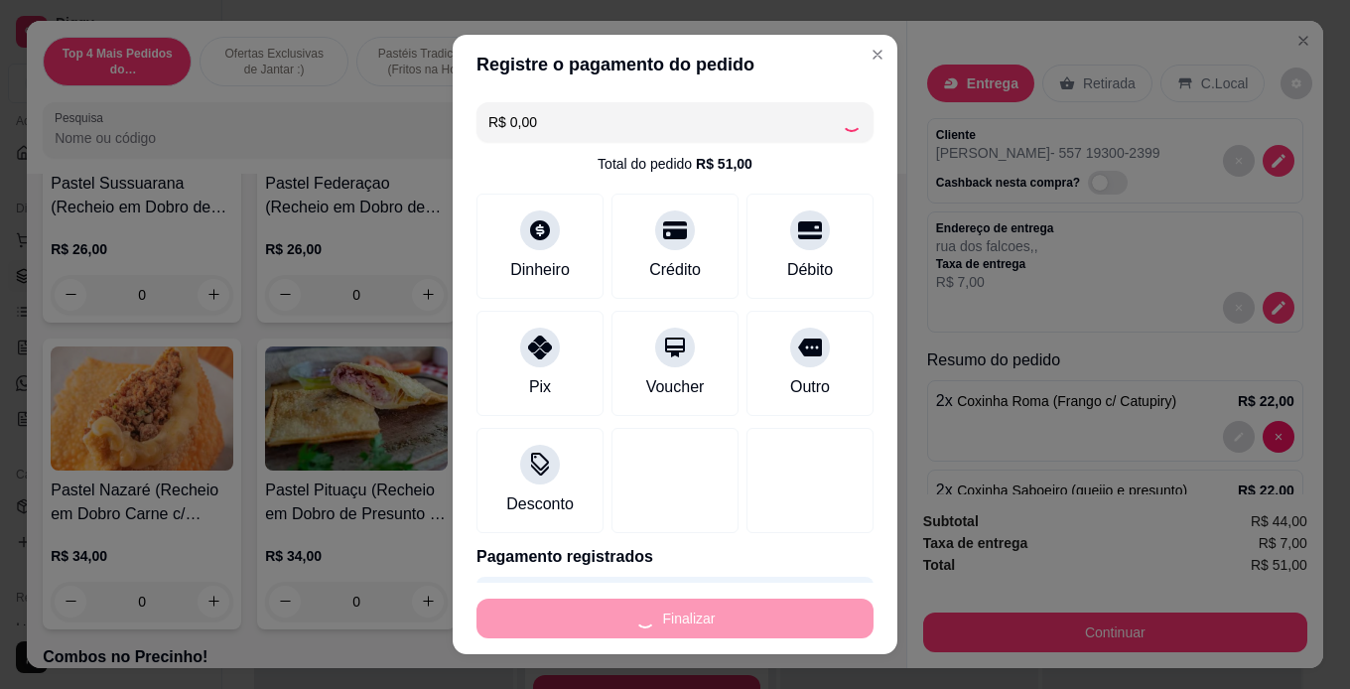
type input "0"
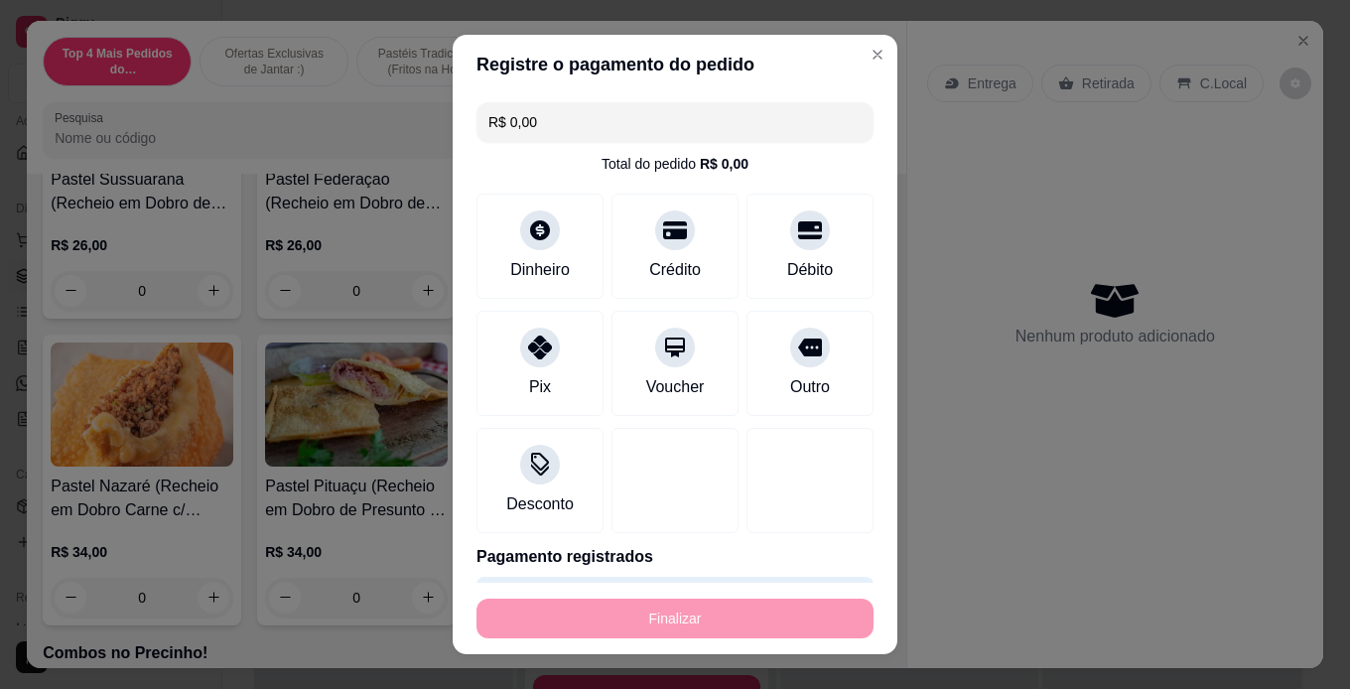
type input "-R$ 51,00"
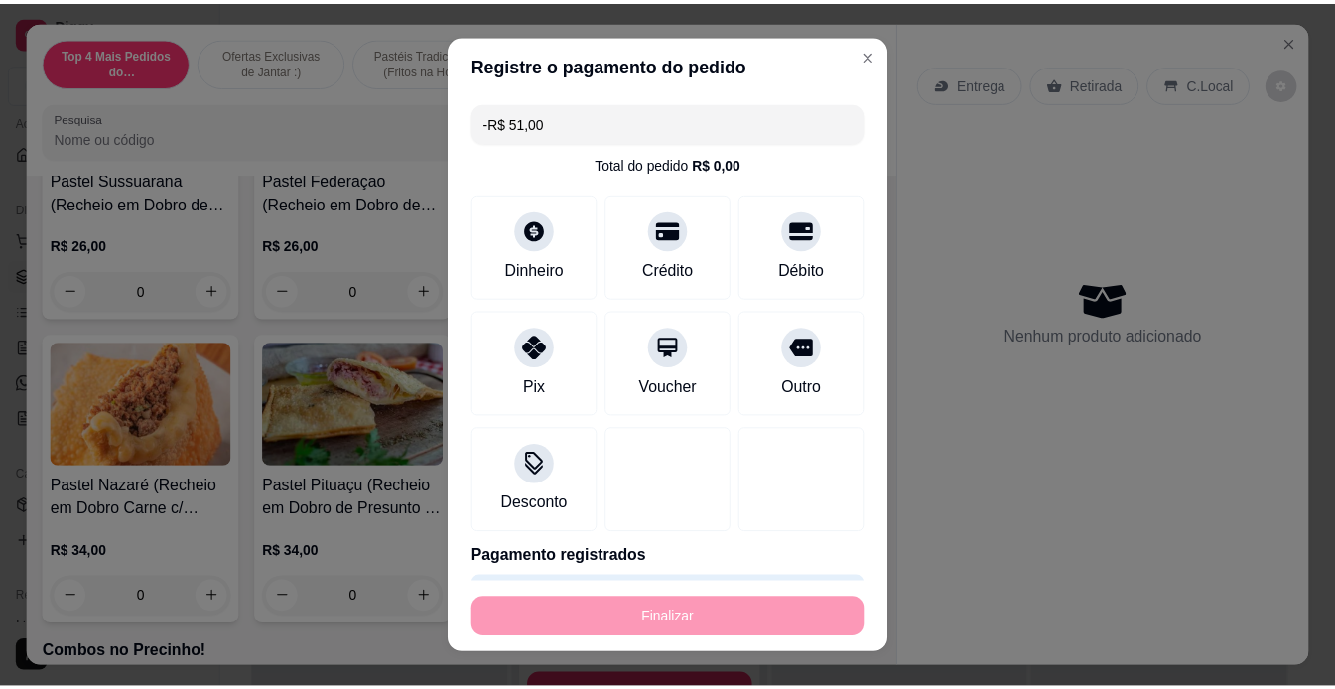
scroll to position [2579, 0]
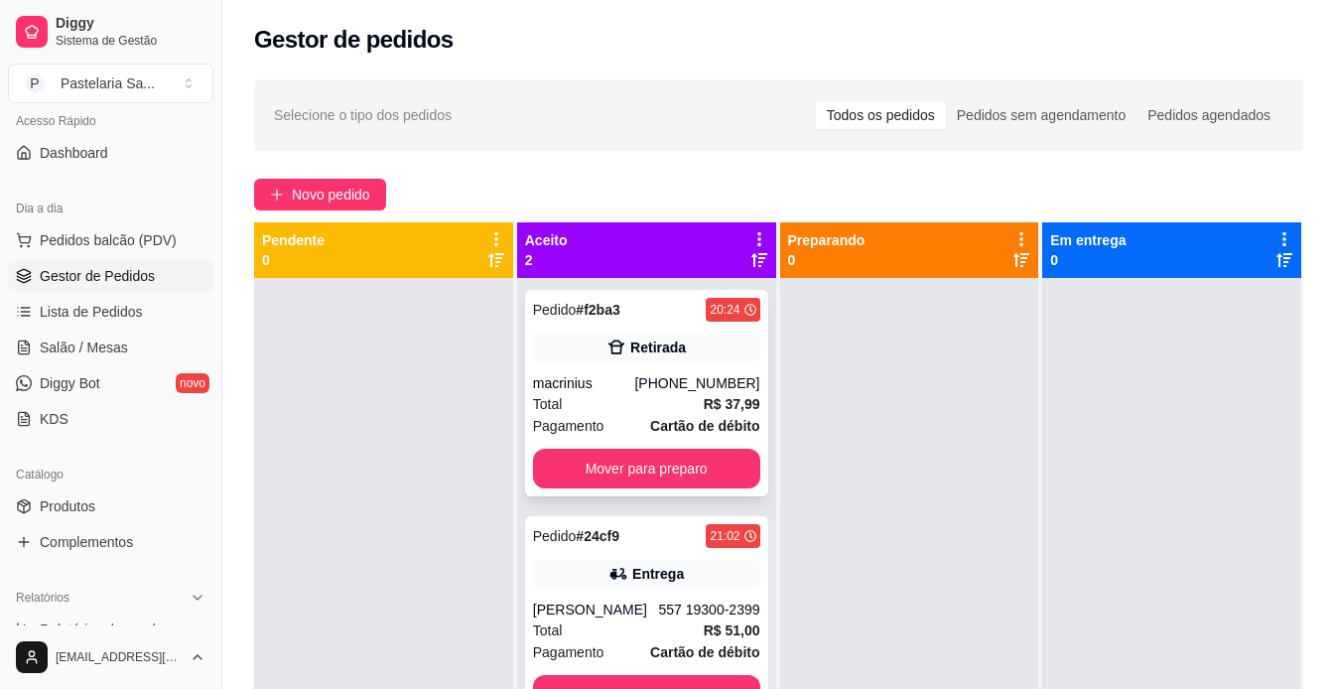
click at [687, 405] on div "Total R$ 37,99" at bounding box center [646, 404] width 227 height 22
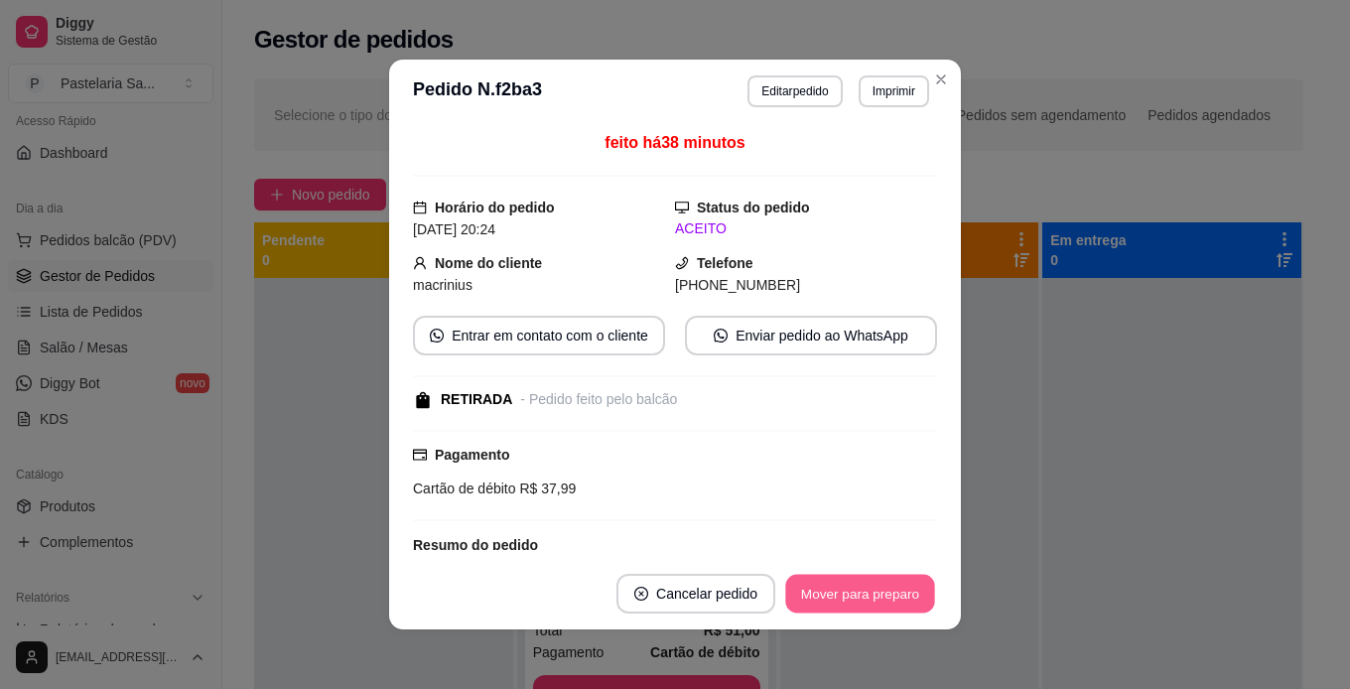
click at [865, 597] on button "Mover para preparo" at bounding box center [859, 594] width 149 height 39
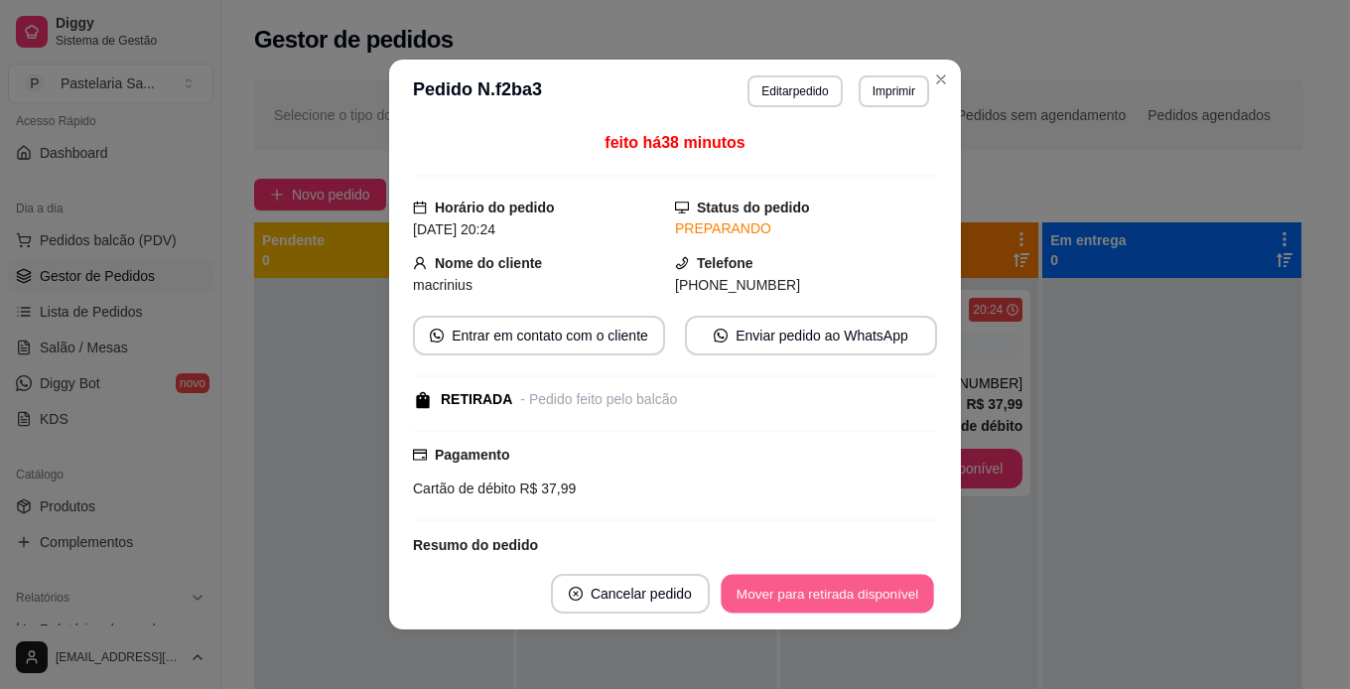
click at [900, 585] on button "Mover para retirada disponível" at bounding box center [827, 594] width 212 height 39
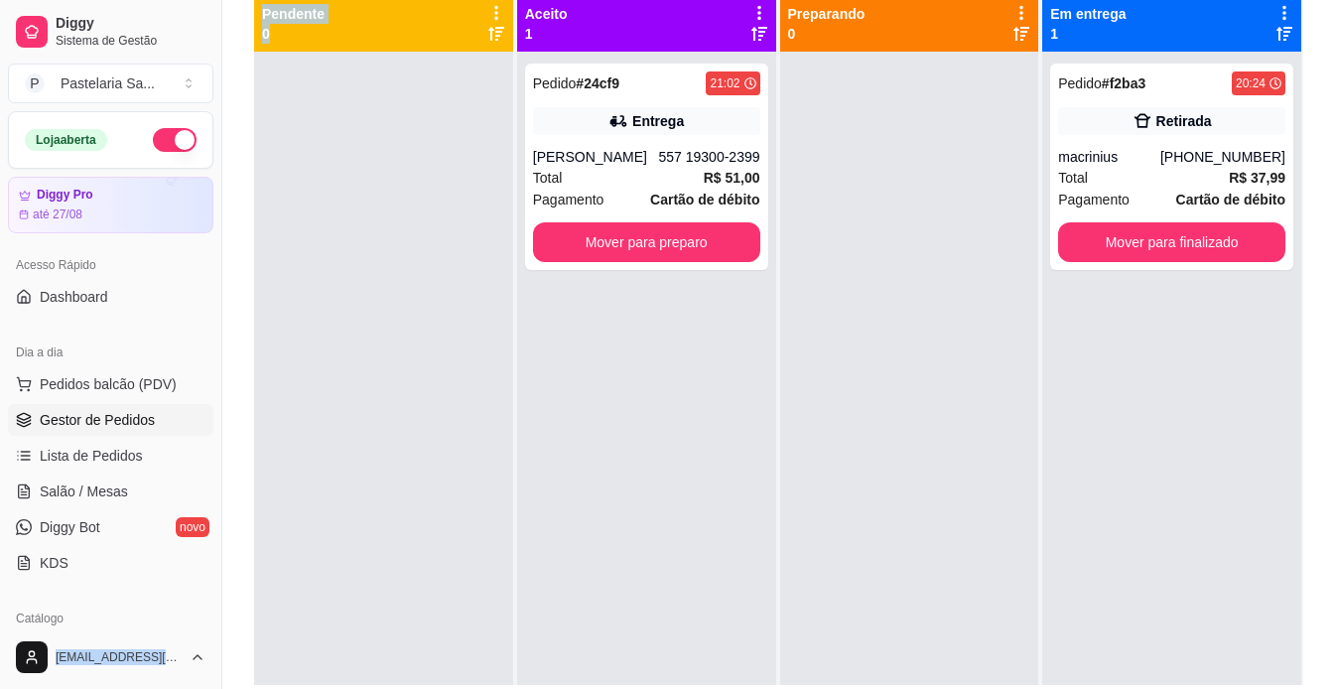
drag, startPoint x: 213, startPoint y: 638, endPoint x: 230, endPoint y: 688, distance: 52.4
click at [294, 649] on div "Diggy Sistema de Gestão P Pastelaria Sa ... Loja aberta Diggy Pro até 27/08 Ace…" at bounding box center [667, 270] width 1335 height 992
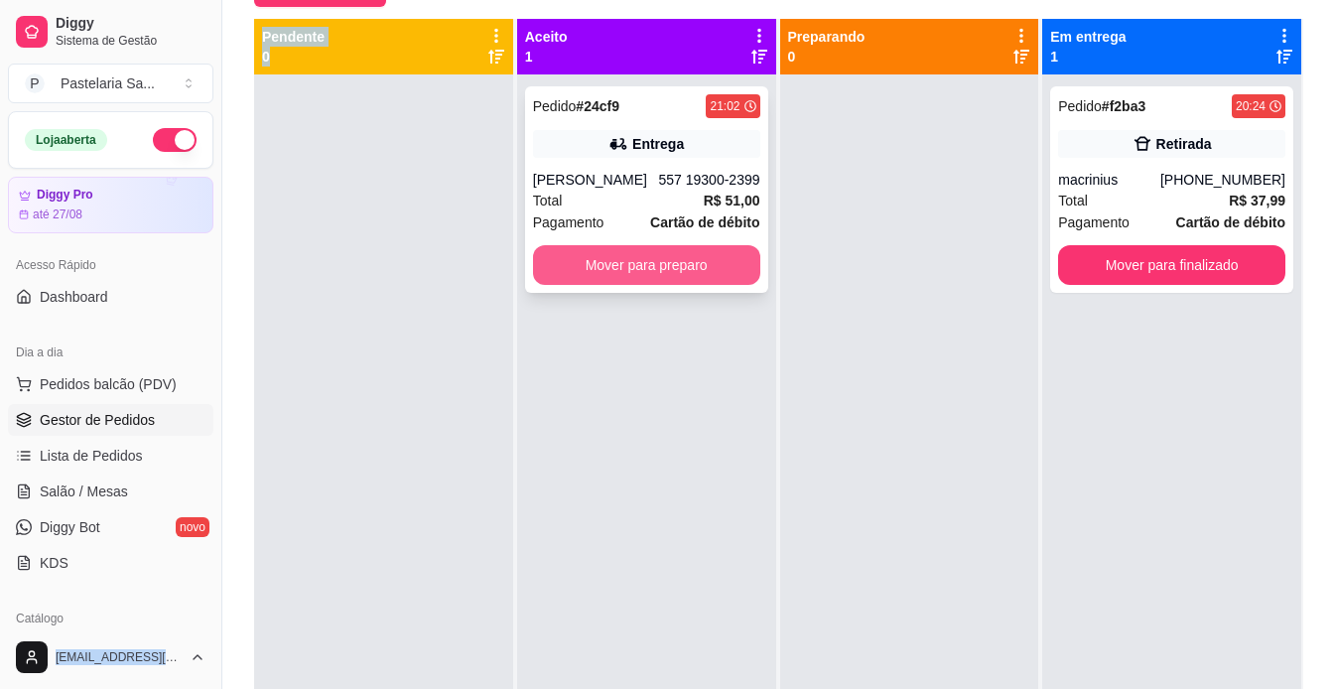
click at [678, 270] on button "Mover para preparo" at bounding box center [646, 265] width 227 height 40
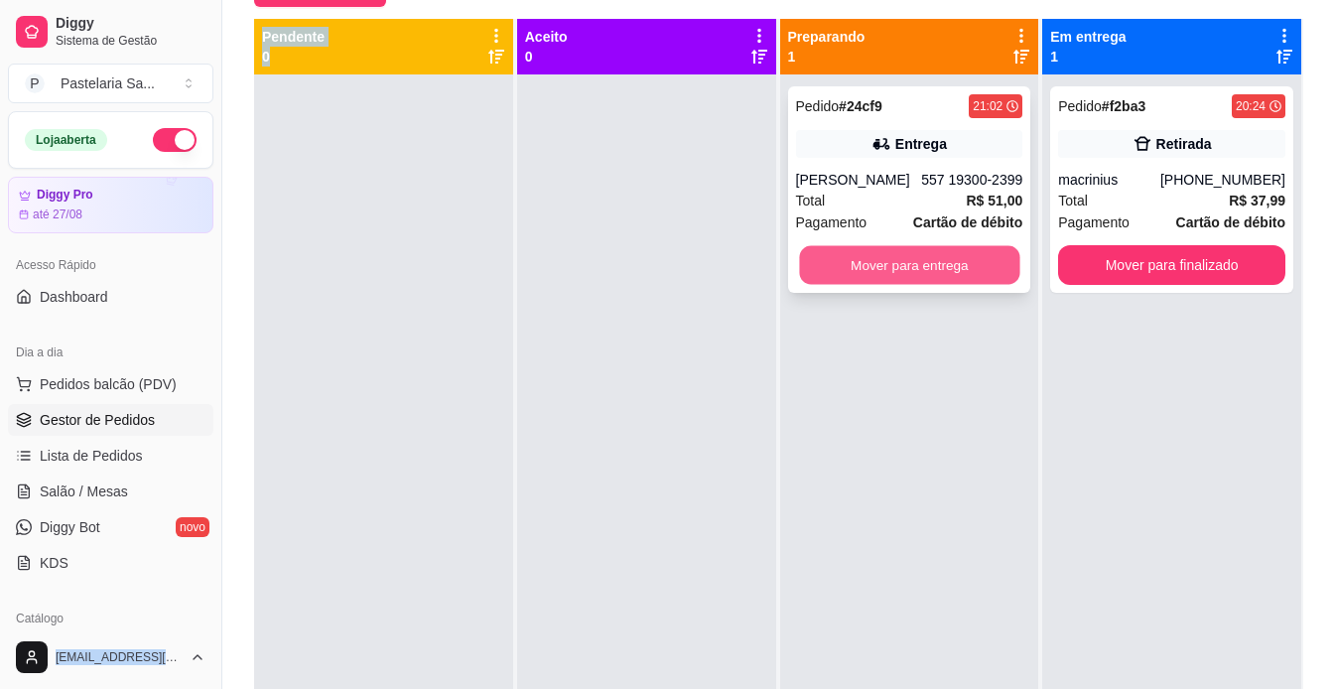
click at [958, 278] on button "Mover para entrega" at bounding box center [909, 265] width 220 height 39
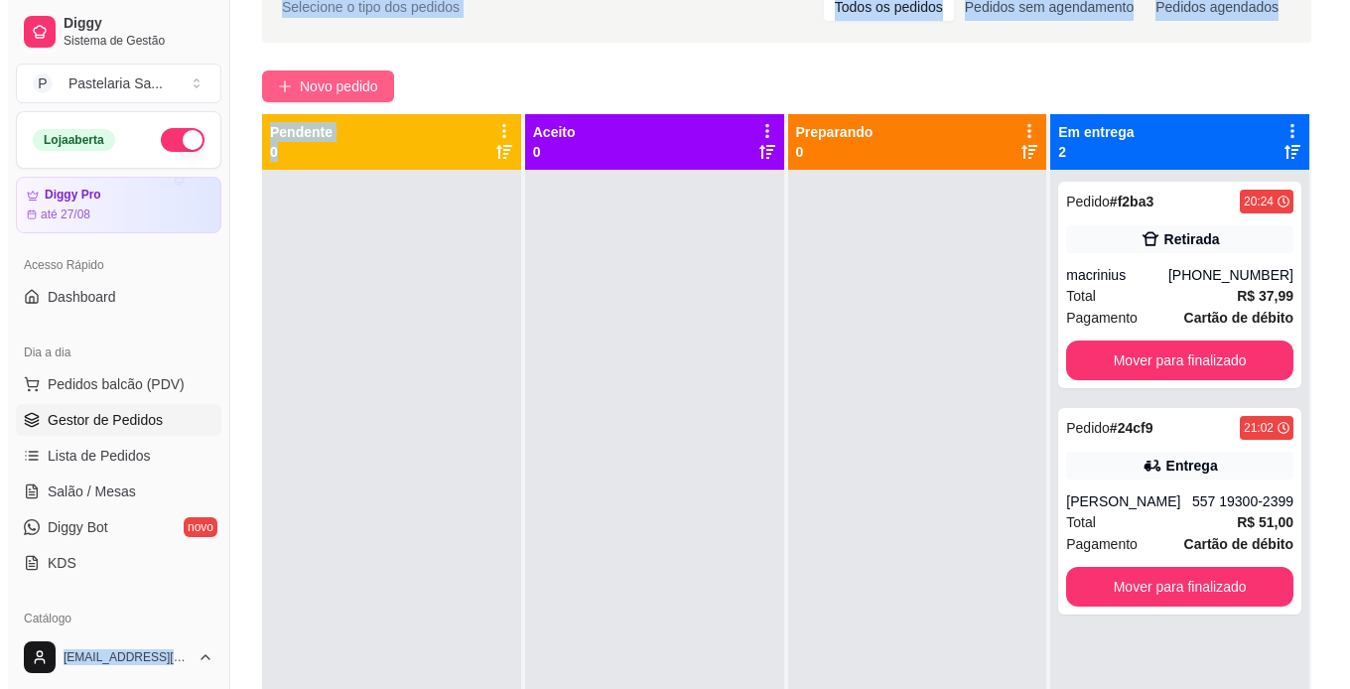
scroll to position [0, 0]
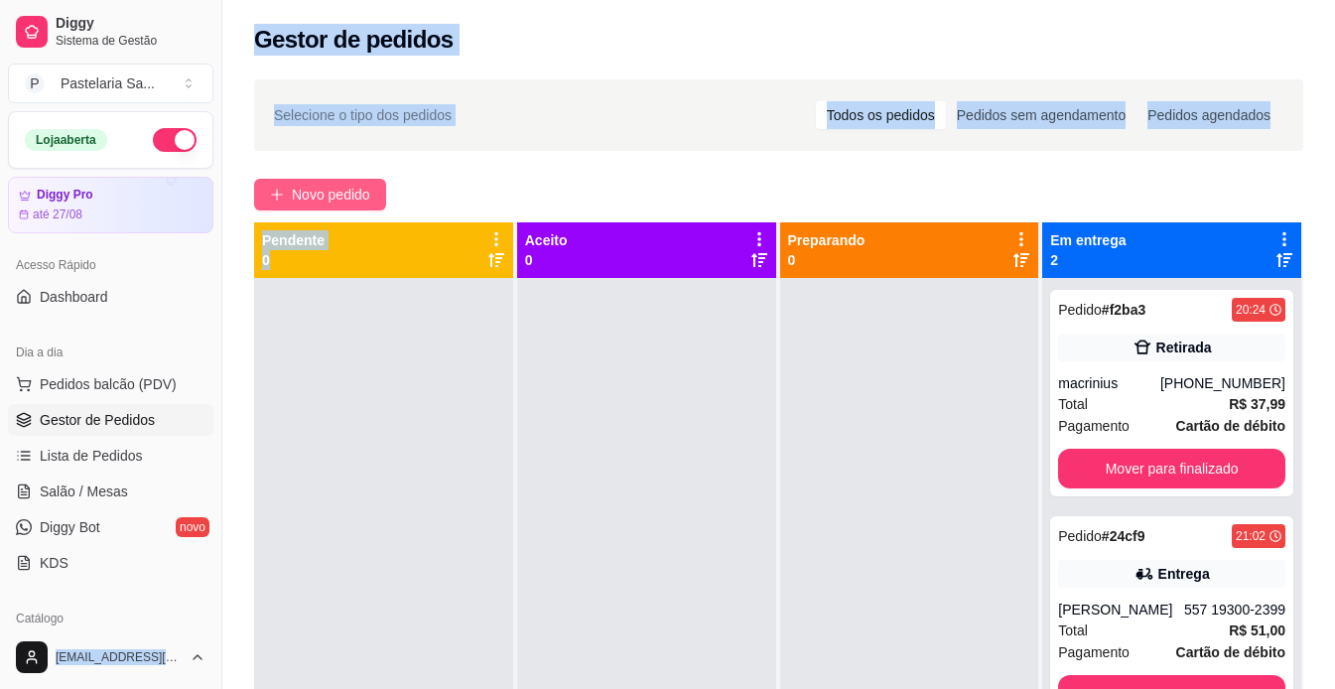
click at [347, 197] on span "Novo pedido" at bounding box center [331, 195] width 78 height 22
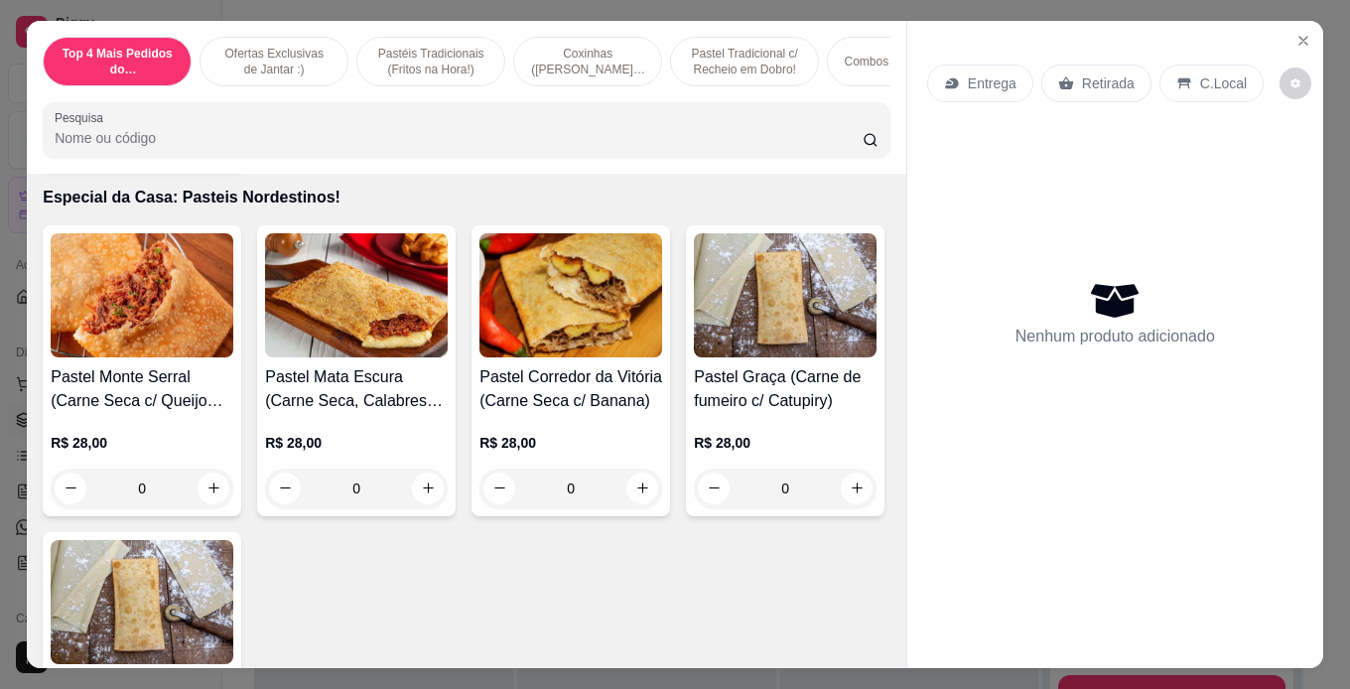
scroll to position [4666, 0]
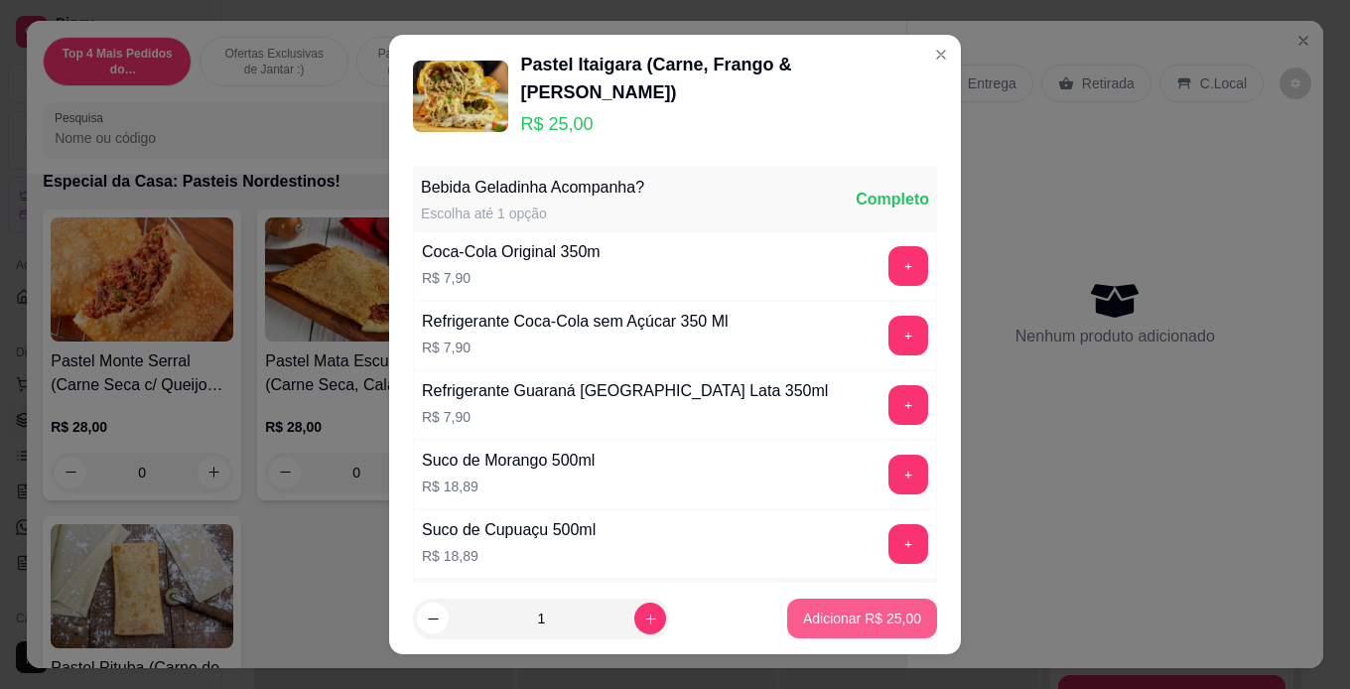
click at [843, 625] on p "Adicionar R$ 25,00" at bounding box center [862, 619] width 118 height 20
type input "1"
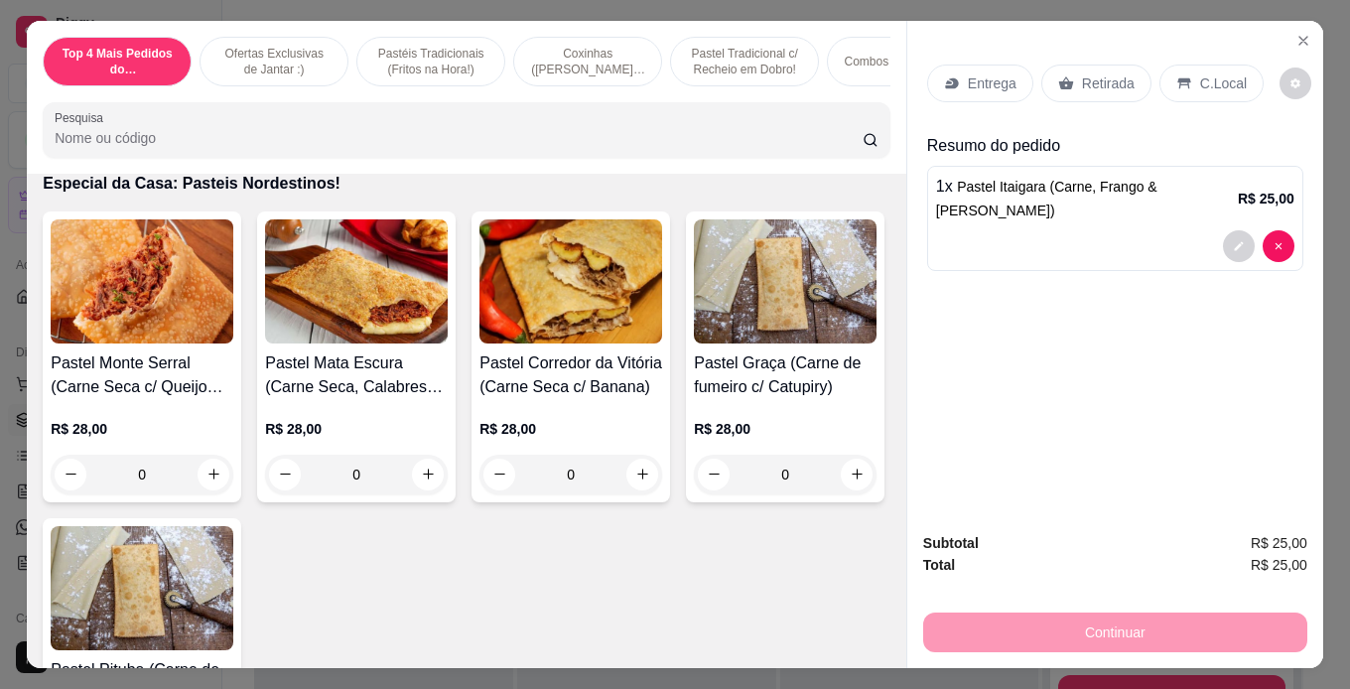
scroll to position [4667, 0]
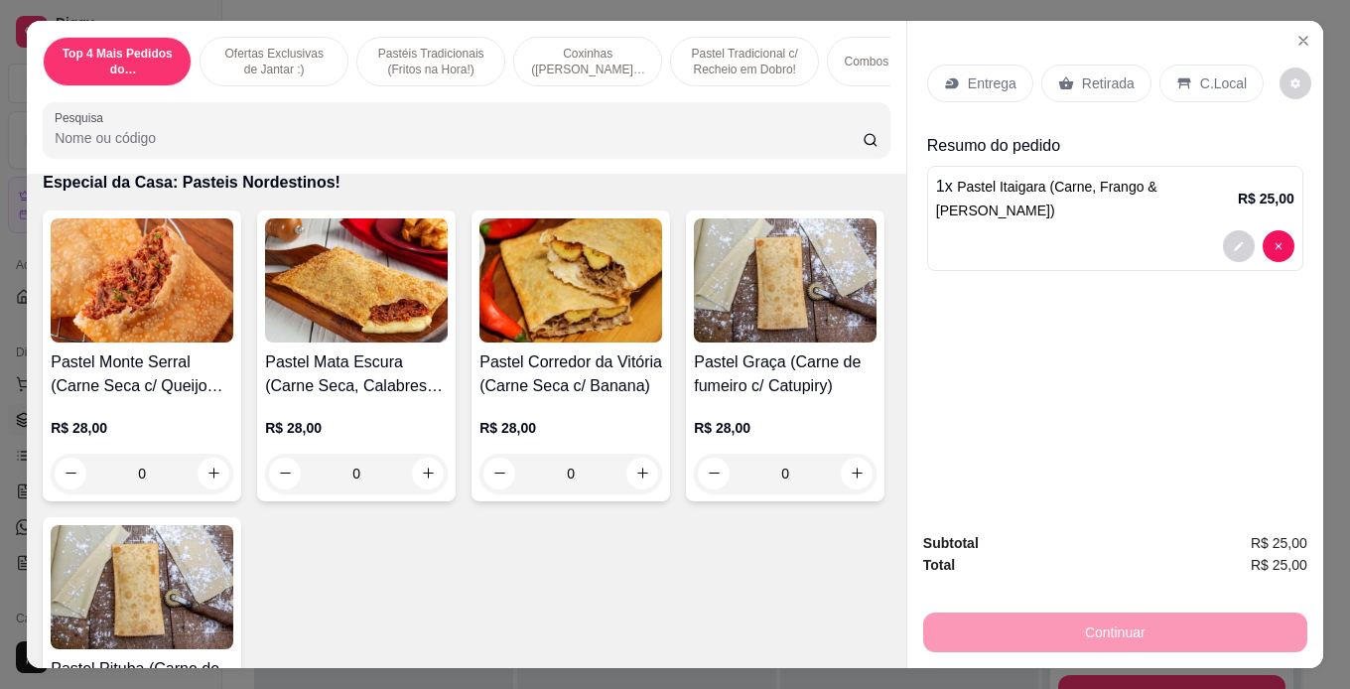
click at [1085, 81] on p "Retirada" at bounding box center [1108, 83] width 53 height 20
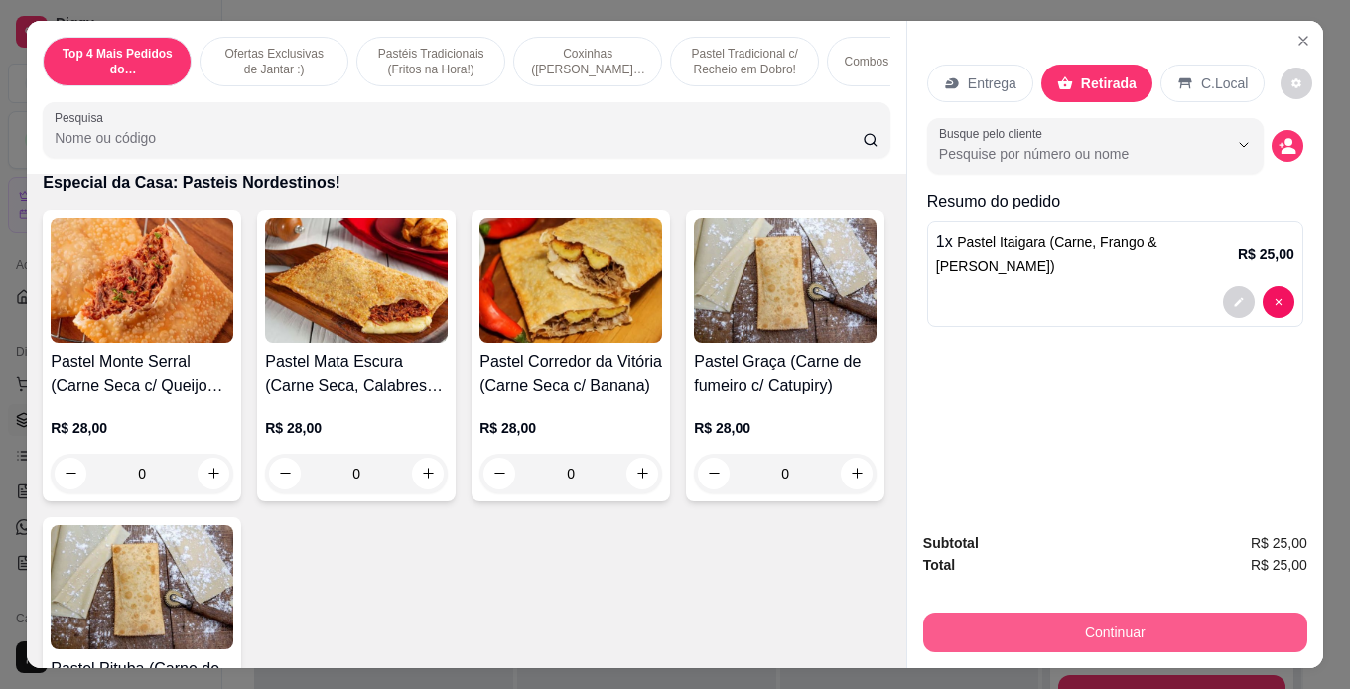
click at [1169, 616] on button "Continuar" at bounding box center [1115, 633] width 384 height 40
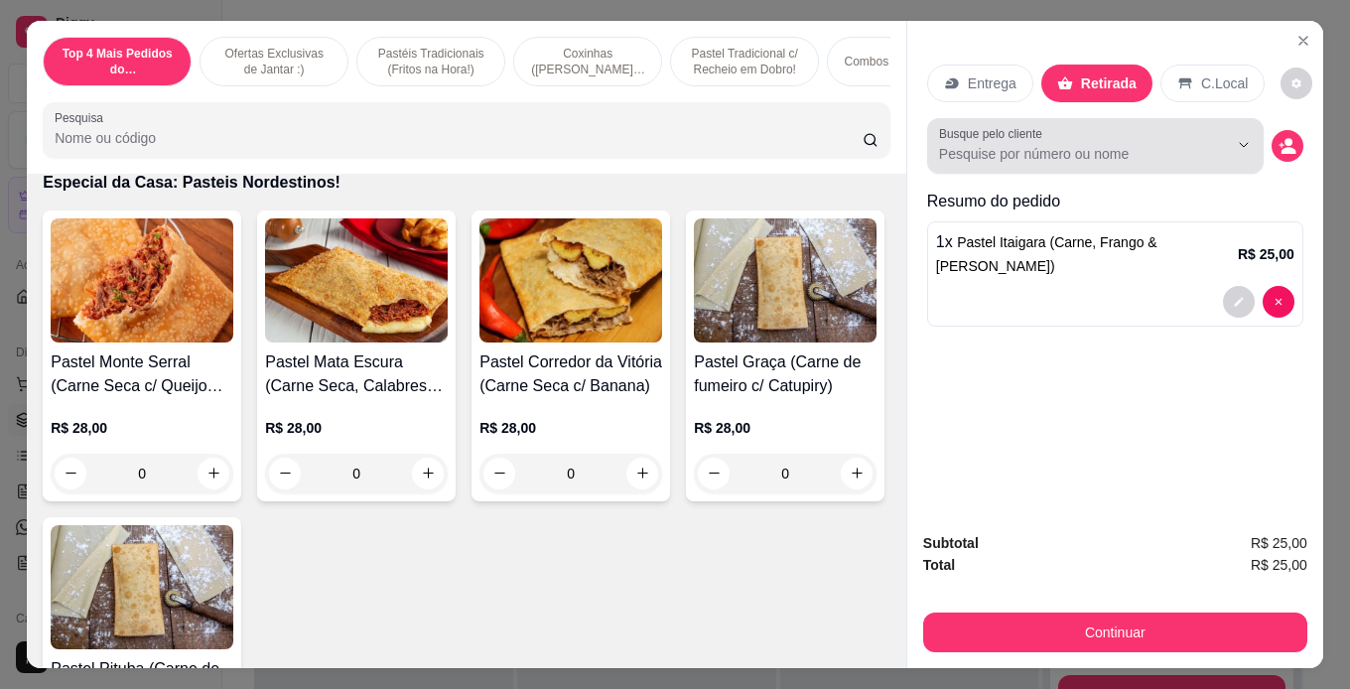
click at [1008, 125] on label "Busque pelo cliente" at bounding box center [994, 133] width 110 height 17
click at [1008, 144] on input "Busque pelo cliente" at bounding box center [1067, 154] width 257 height 20
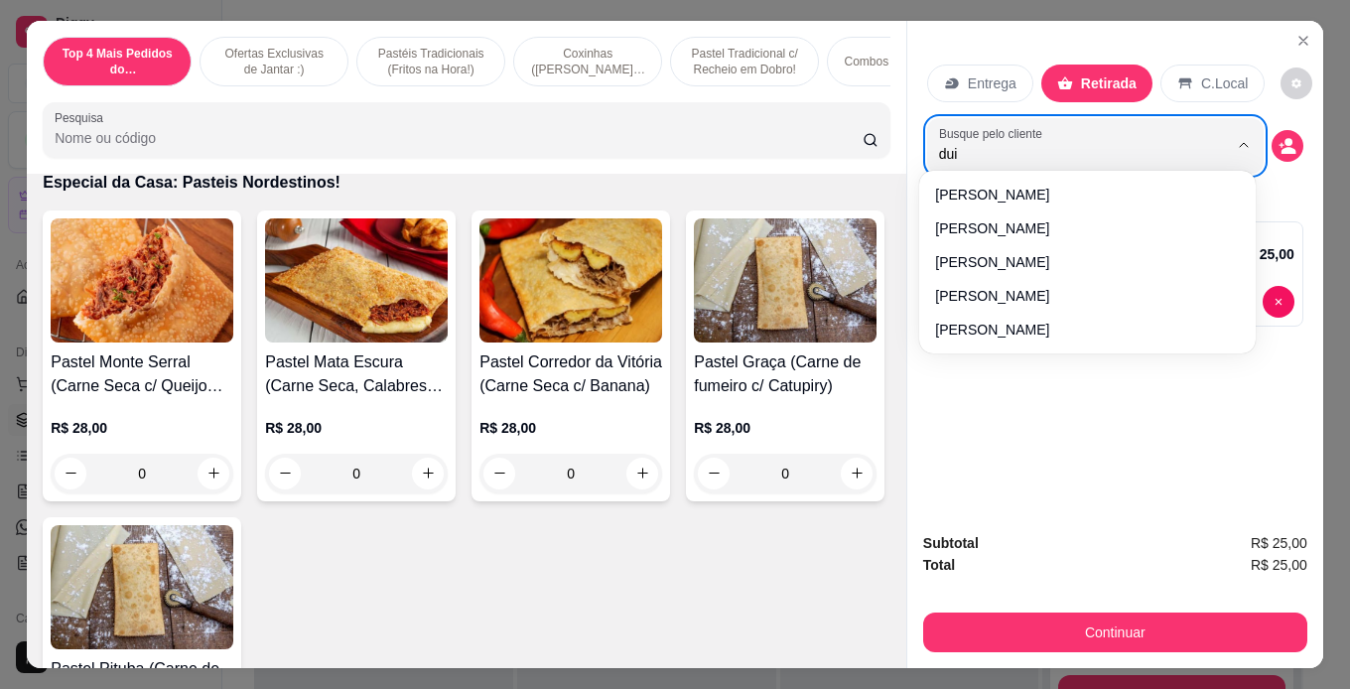
type input "duin"
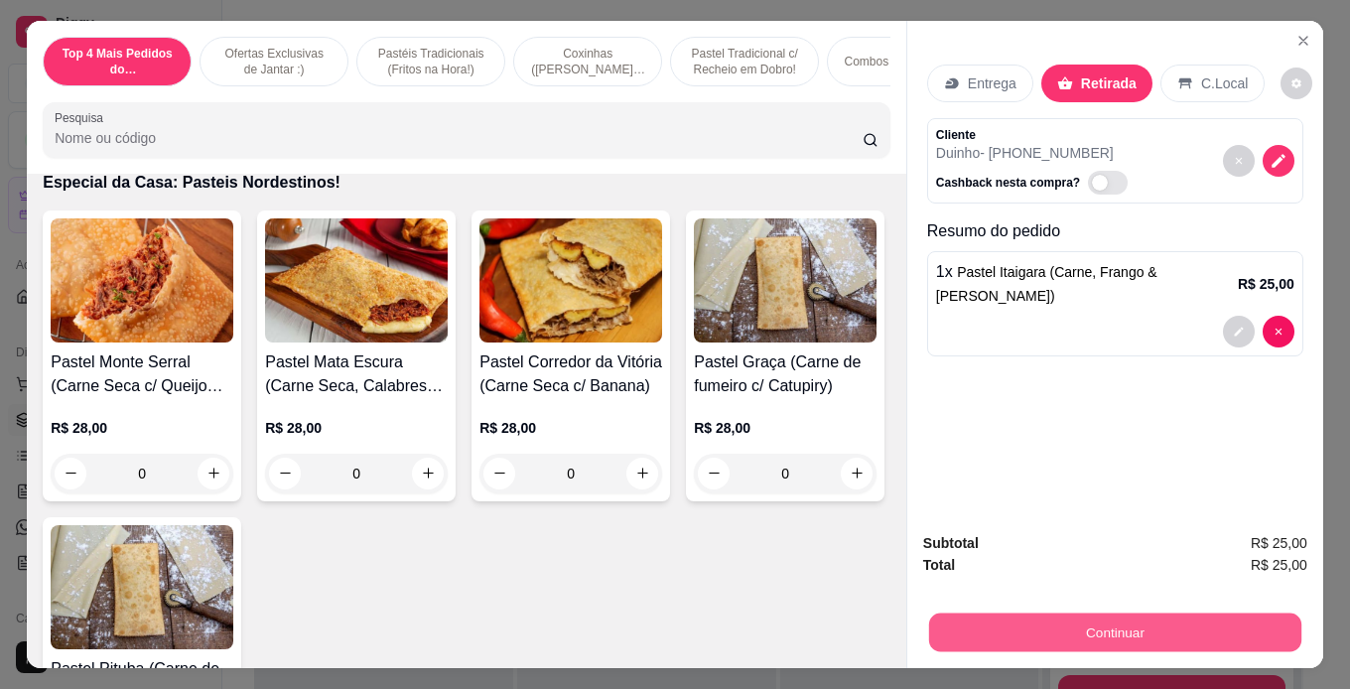
click at [1054, 618] on button "Continuar" at bounding box center [1115, 633] width 372 height 39
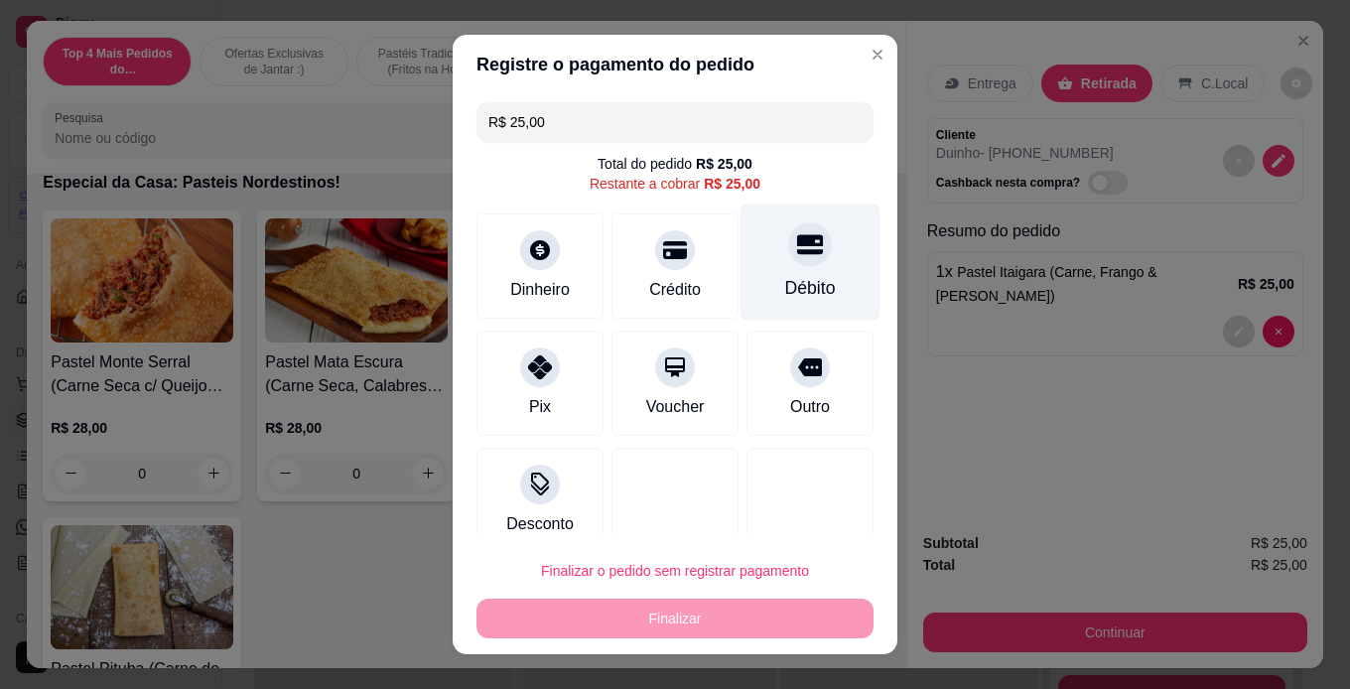
click at [766, 263] on div "Débito" at bounding box center [811, 262] width 140 height 116
type input "R$ 0,00"
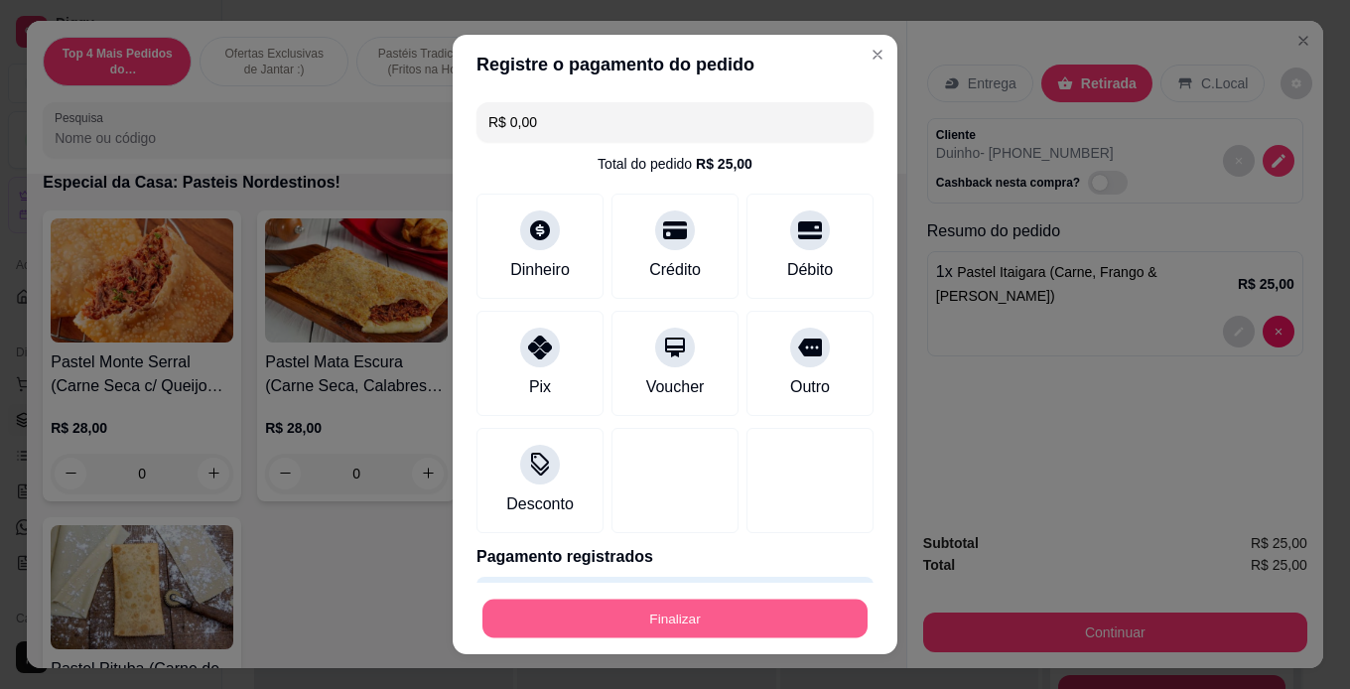
click at [693, 613] on button "Finalizar" at bounding box center [675, 619] width 385 height 39
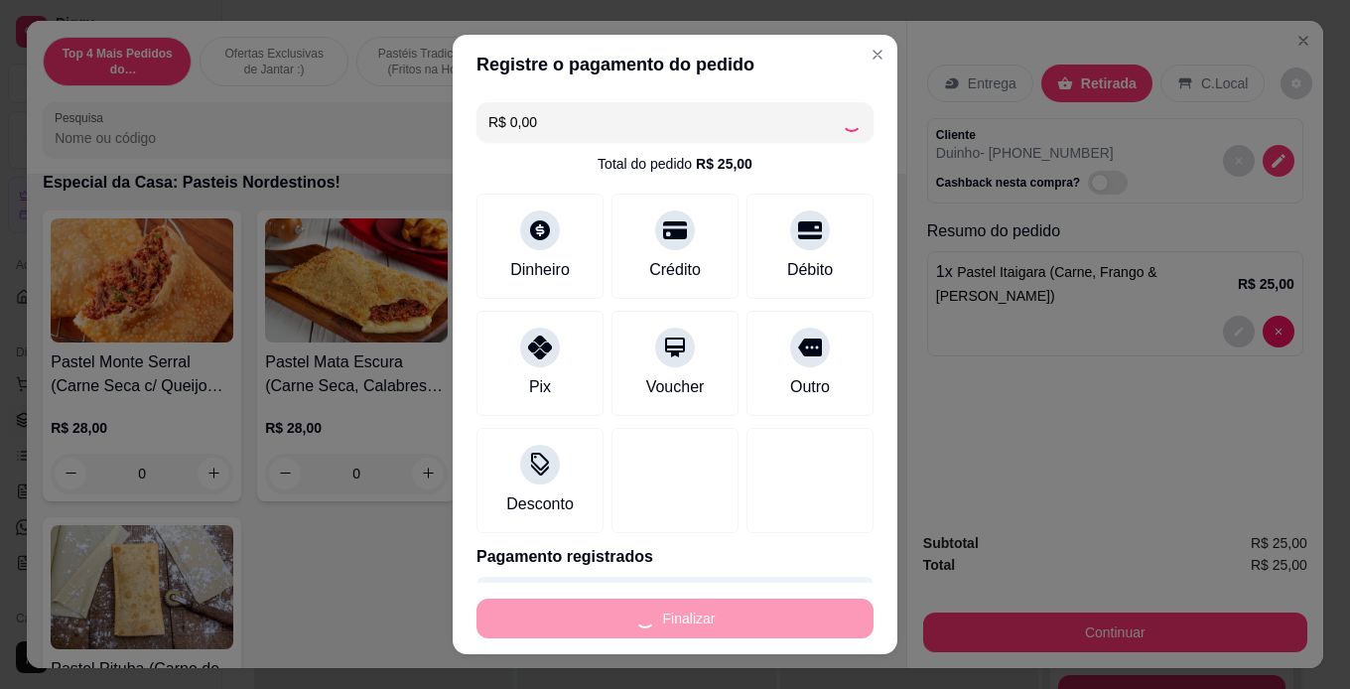
scroll to position [6, 0]
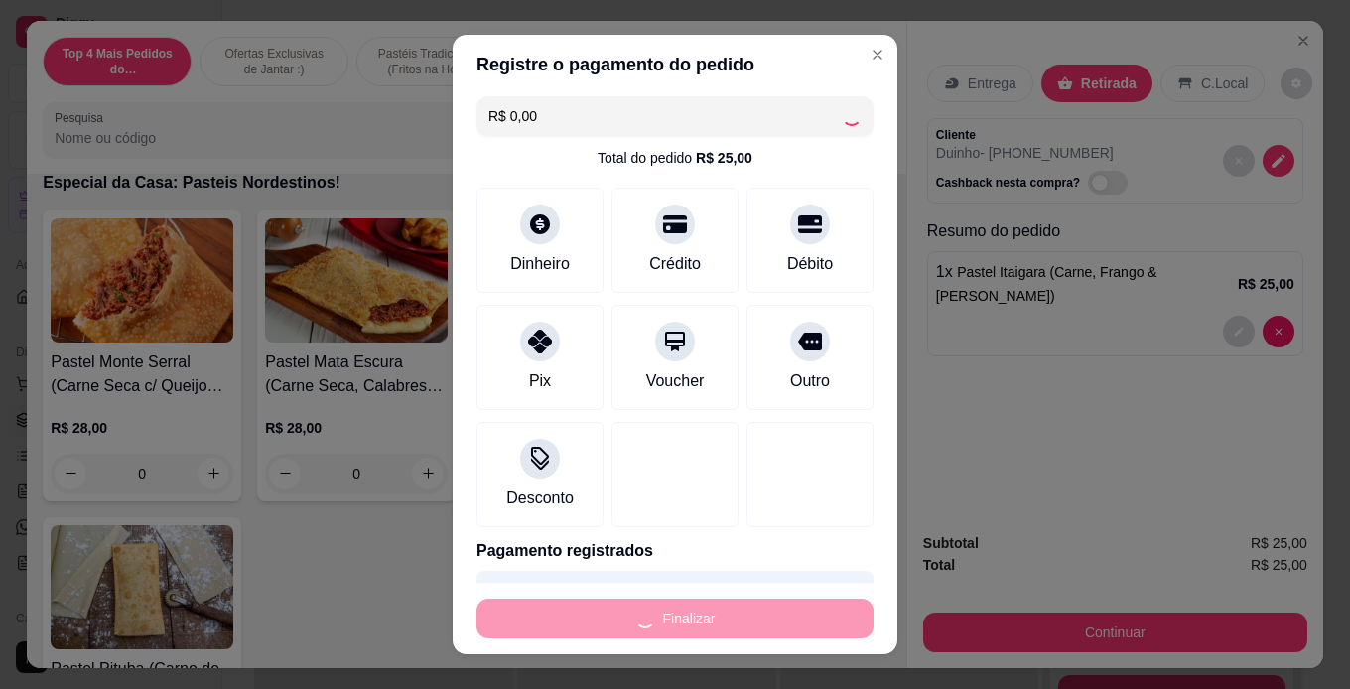
type input "0"
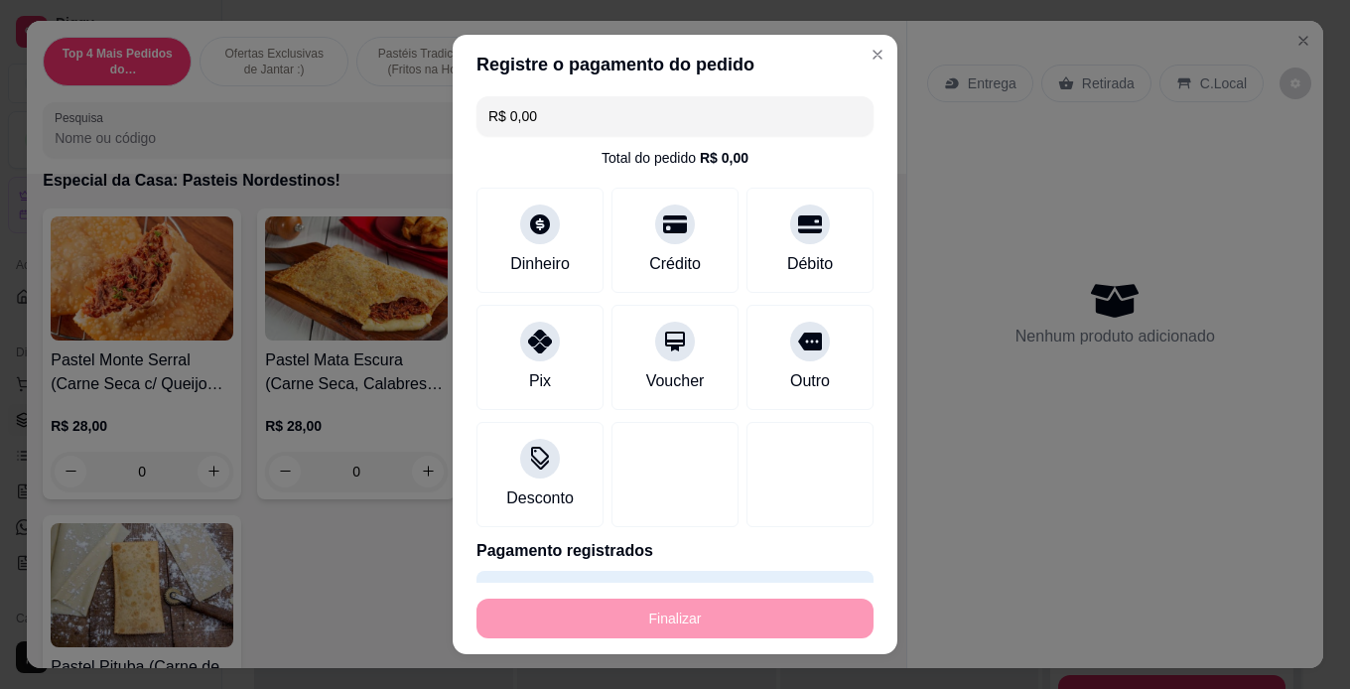
type input "-R$ 25,00"
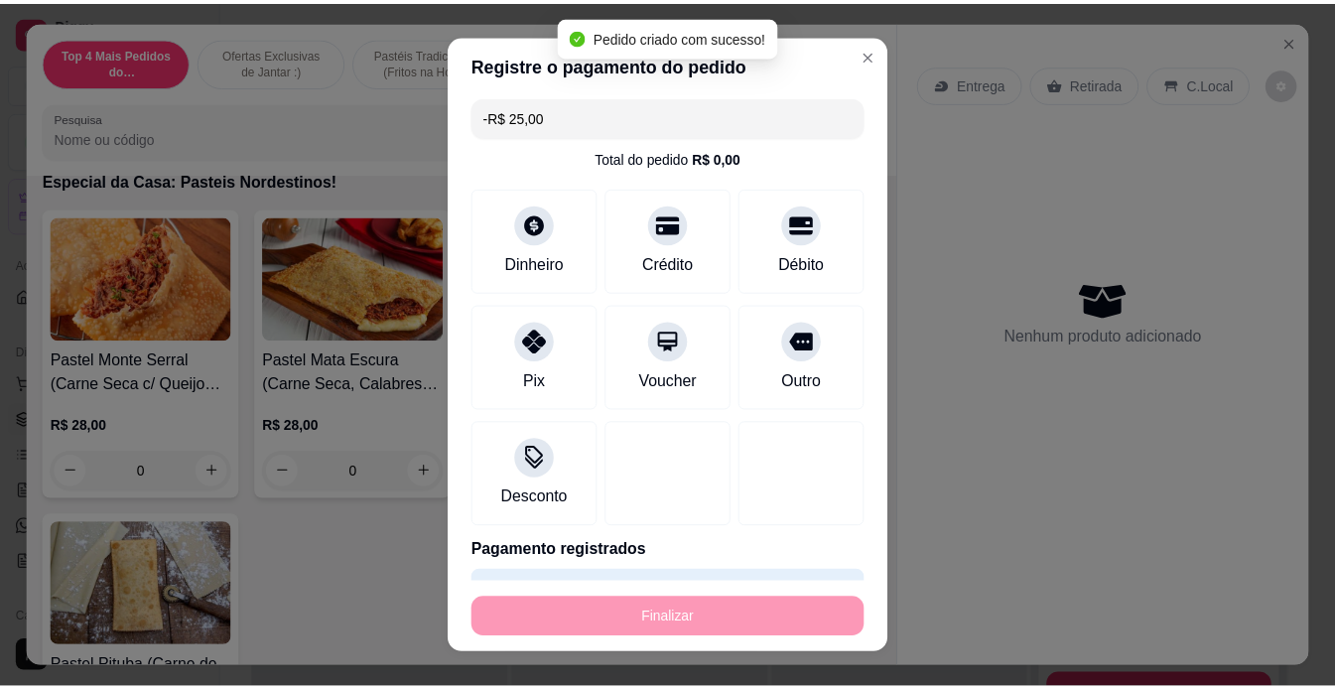
scroll to position [4666, 0]
